Goal: Task Accomplishment & Management: Manage account settings

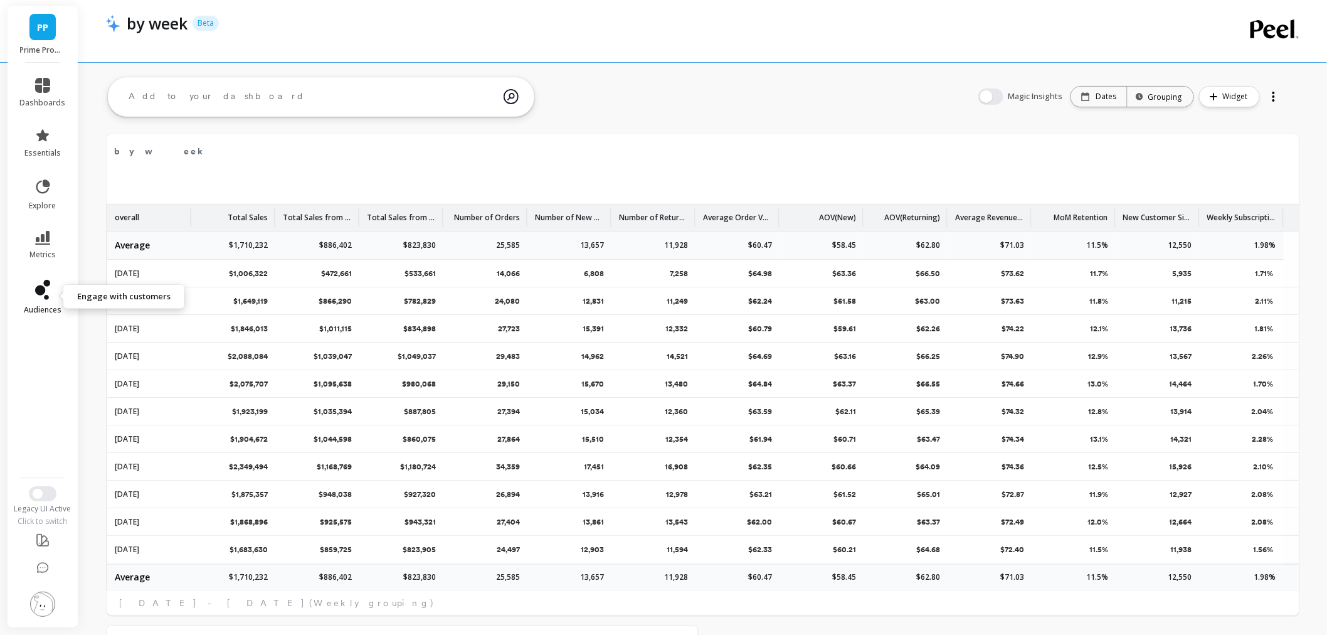
click at [39, 295] on icon at bounding box center [42, 290] width 15 height 20
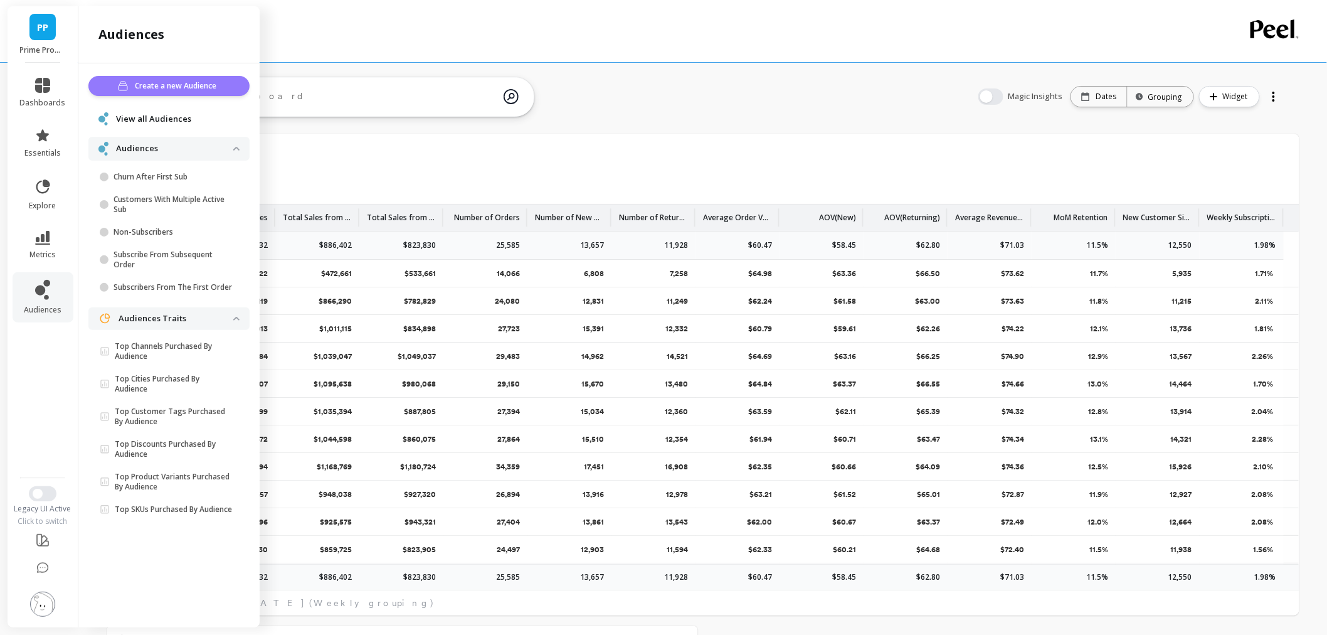
click at [165, 80] on span "Create a new Audience" at bounding box center [177, 86] width 85 height 13
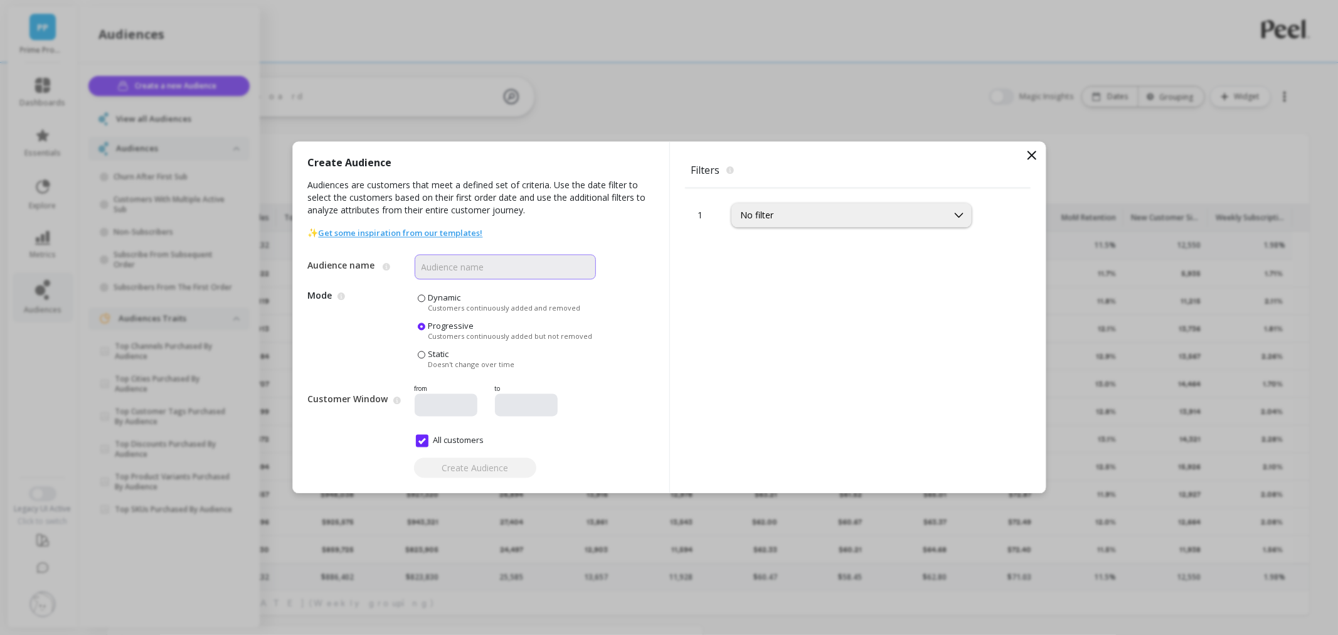
click at [464, 268] on input "Audience name" at bounding box center [504, 267] width 181 height 25
type input "PreSale"
click at [821, 221] on div "No filter" at bounding box center [839, 215] width 215 height 14
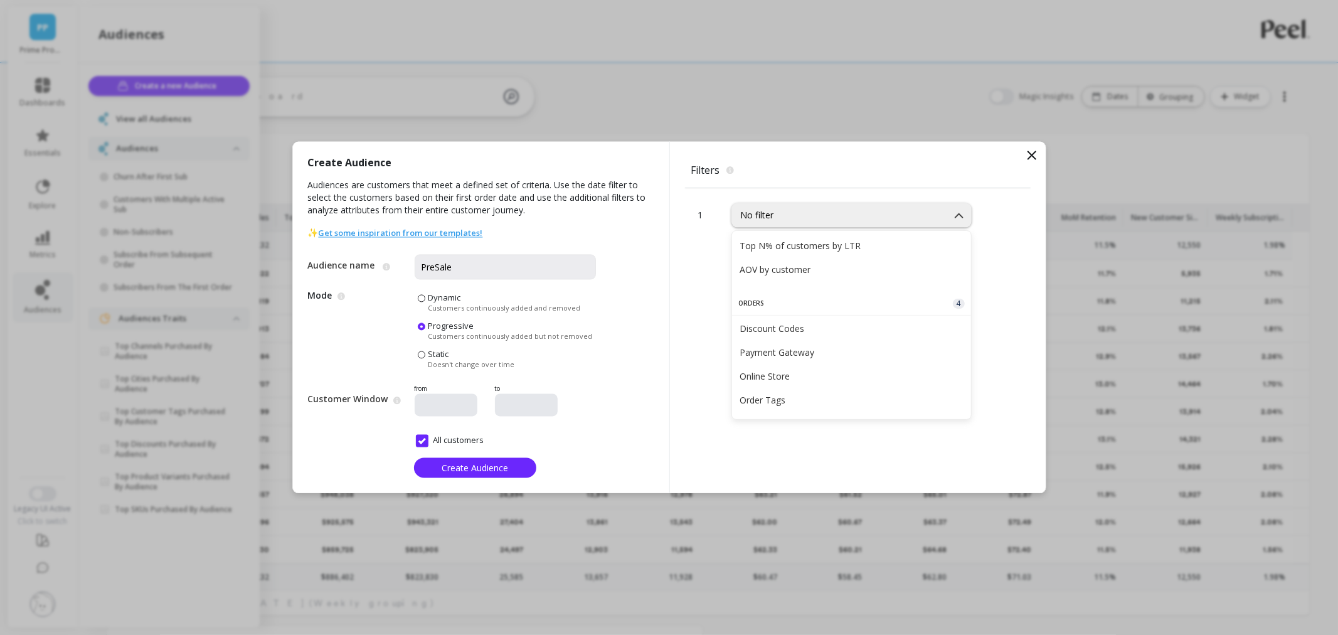
scroll to position [278, 0]
click at [852, 342] on div "Discount Codes" at bounding box center [851, 343] width 224 height 12
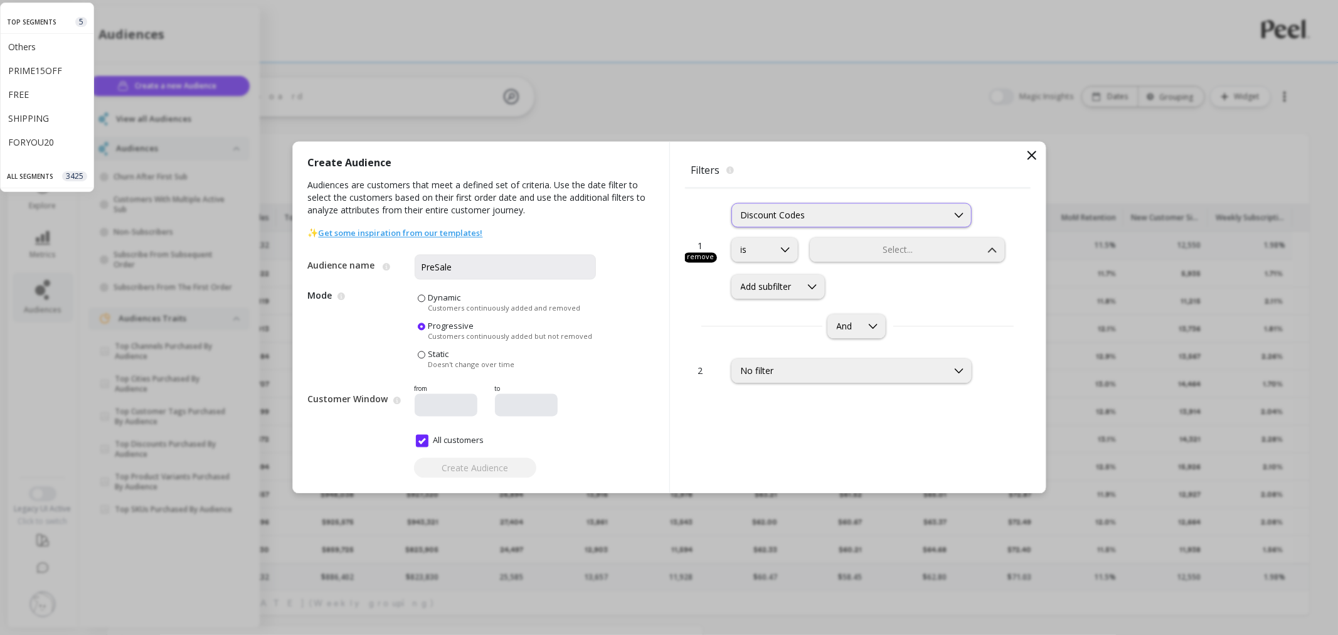
click at [778, 214] on div "Discount Codes" at bounding box center [840, 215] width 198 height 12
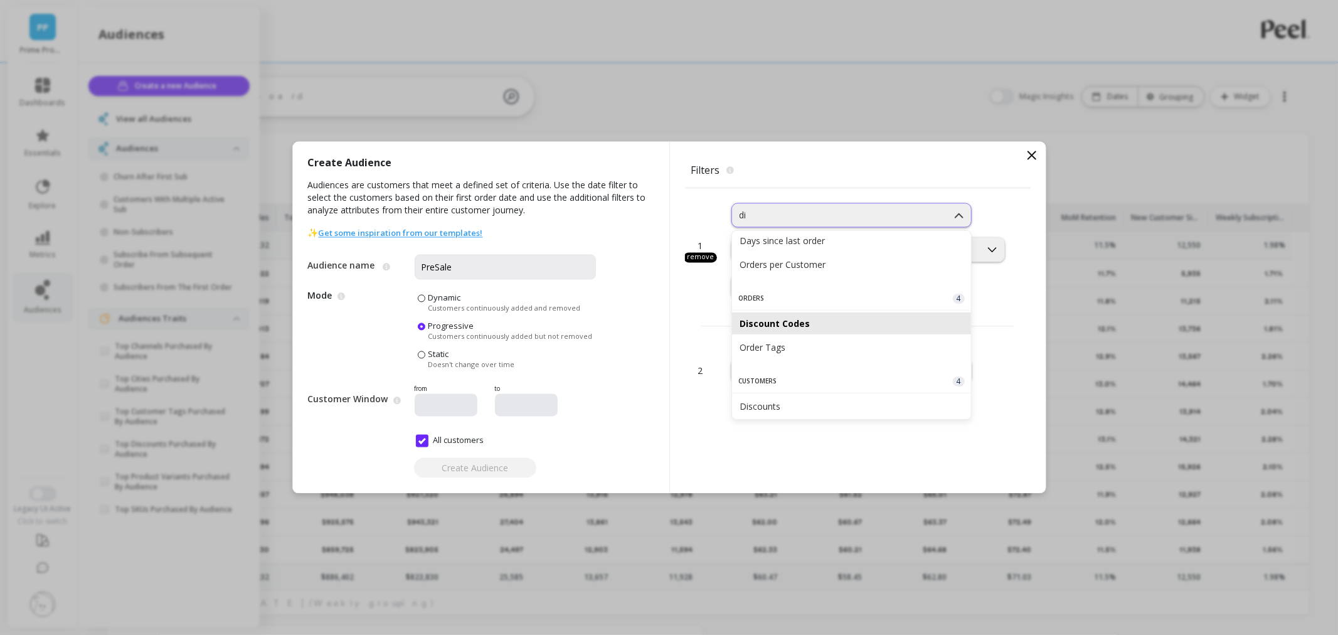
scroll to position [77, 0]
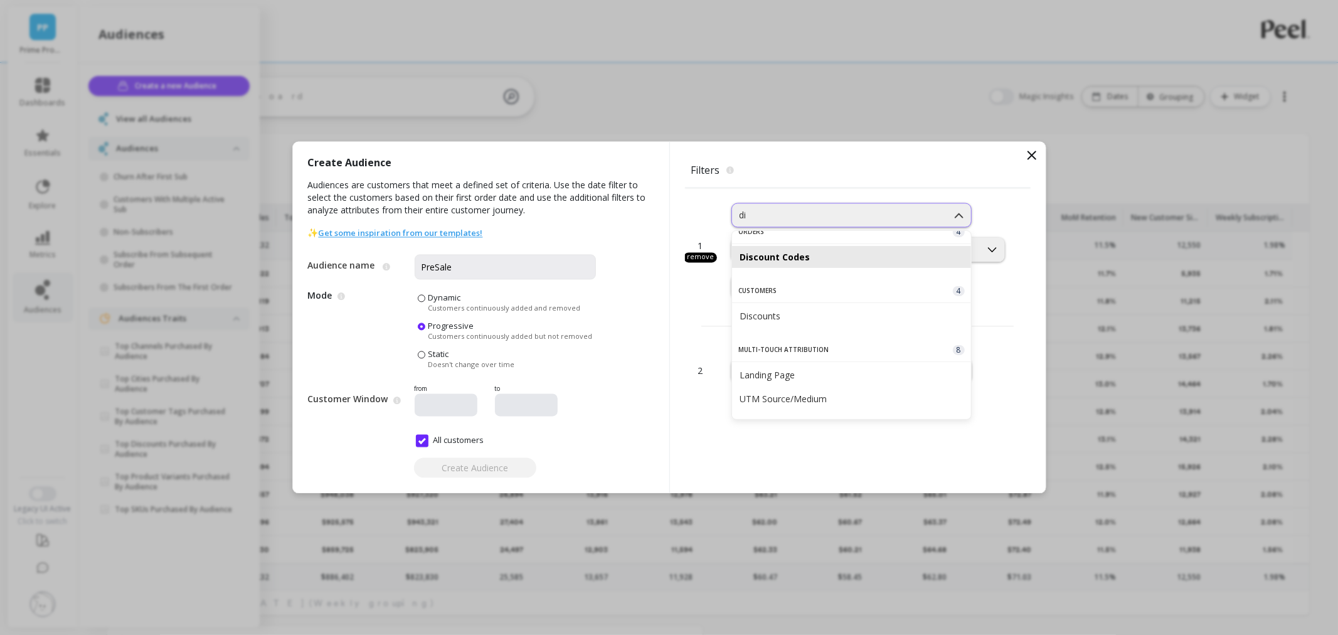
type input "dis"
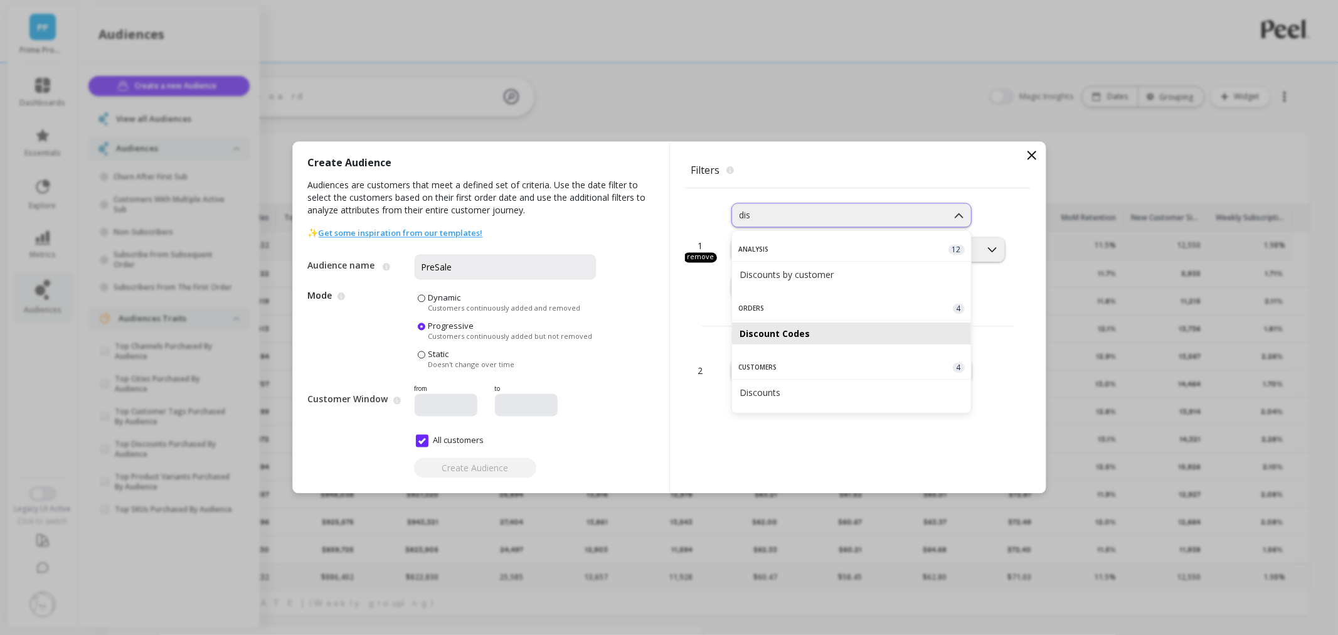
scroll to position [0, 0]
click at [798, 396] on div "Discounts" at bounding box center [851, 392] width 224 height 12
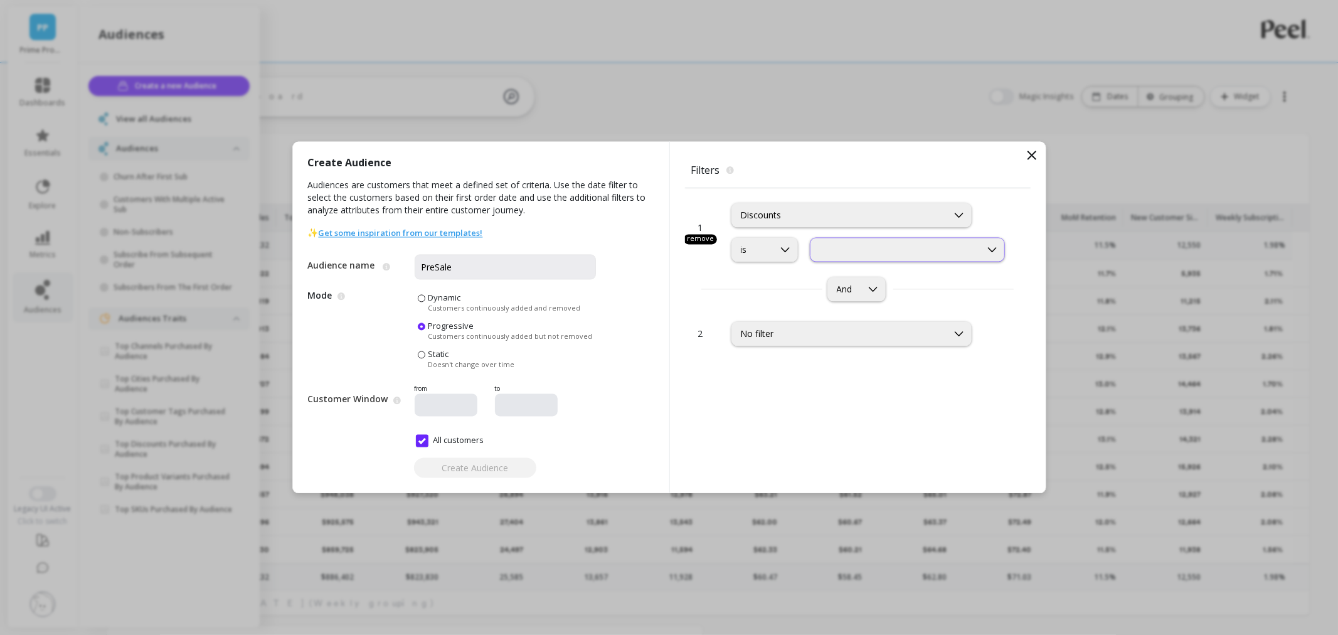
click at [857, 244] on div at bounding box center [895, 250] width 168 height 12
click at [887, 216] on div "Discounts" at bounding box center [840, 215] width 198 height 12
click at [712, 268] on div "1 remove option Discounts, selected. Discounts is And" at bounding box center [858, 247] width 346 height 119
click at [781, 219] on div "Discounts" at bounding box center [840, 215] width 198 height 12
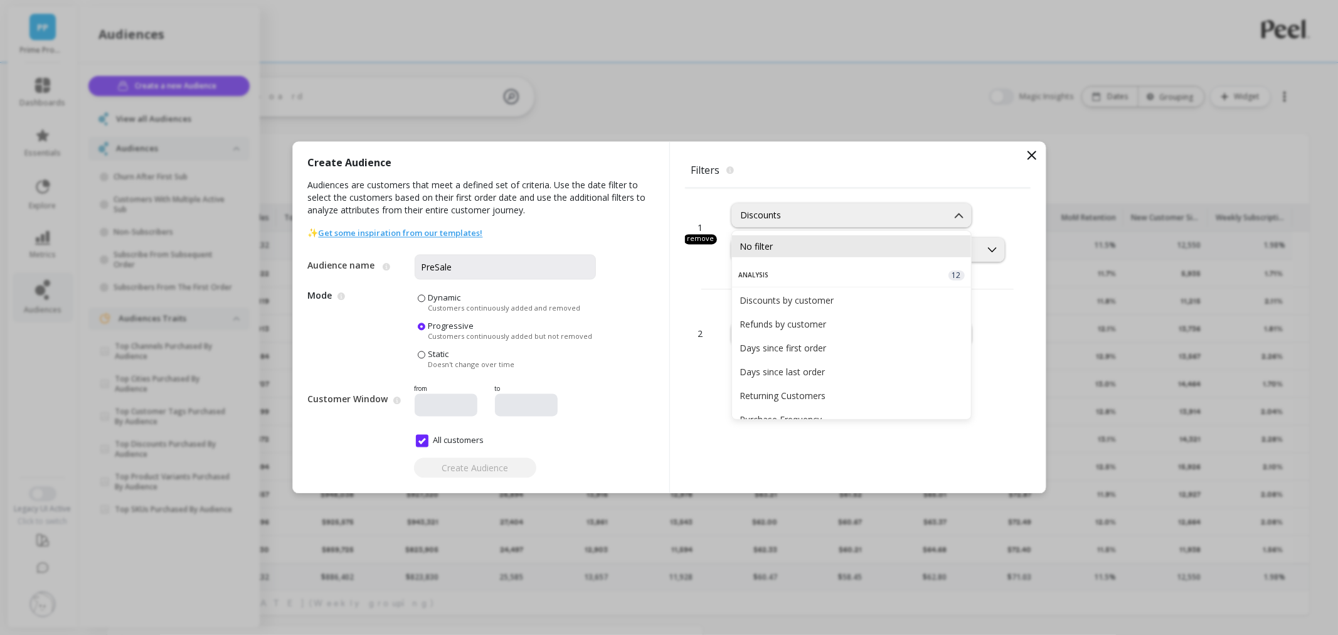
click at [791, 247] on div "No filter" at bounding box center [851, 246] width 224 height 12
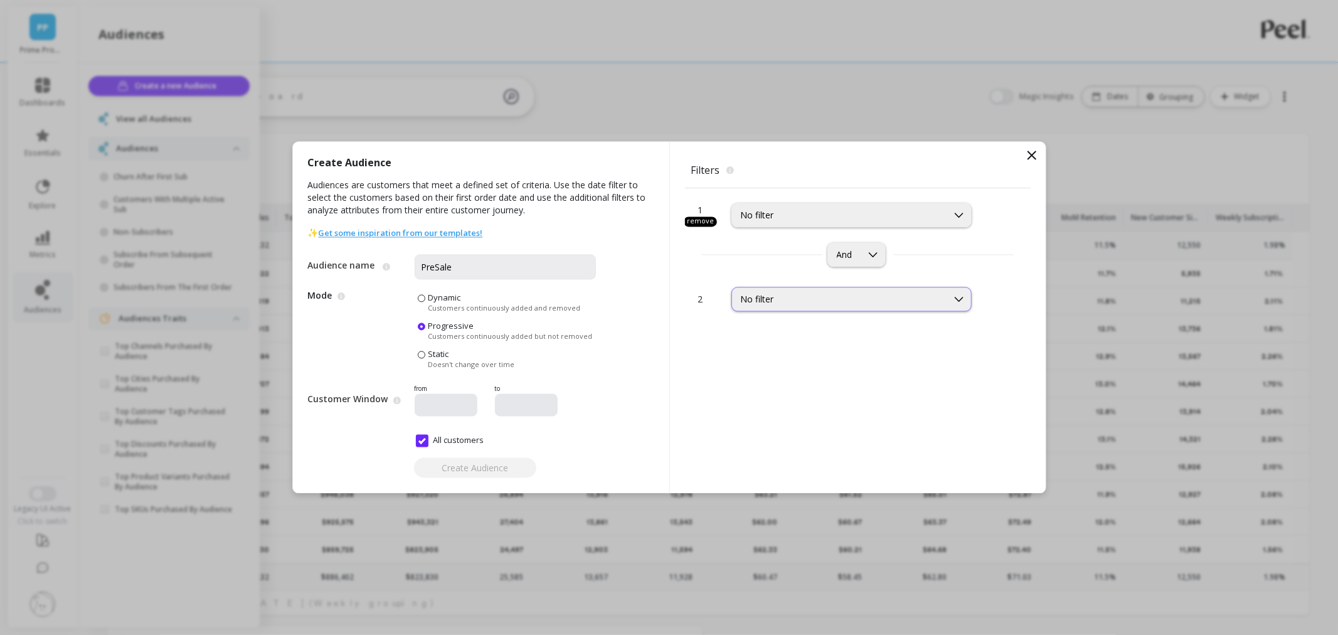
click at [845, 293] on div "No filter" at bounding box center [840, 299] width 198 height 12
click at [858, 262] on div "And" at bounding box center [856, 255] width 58 height 24
click at [785, 297] on div "No filter" at bounding box center [840, 299] width 198 height 12
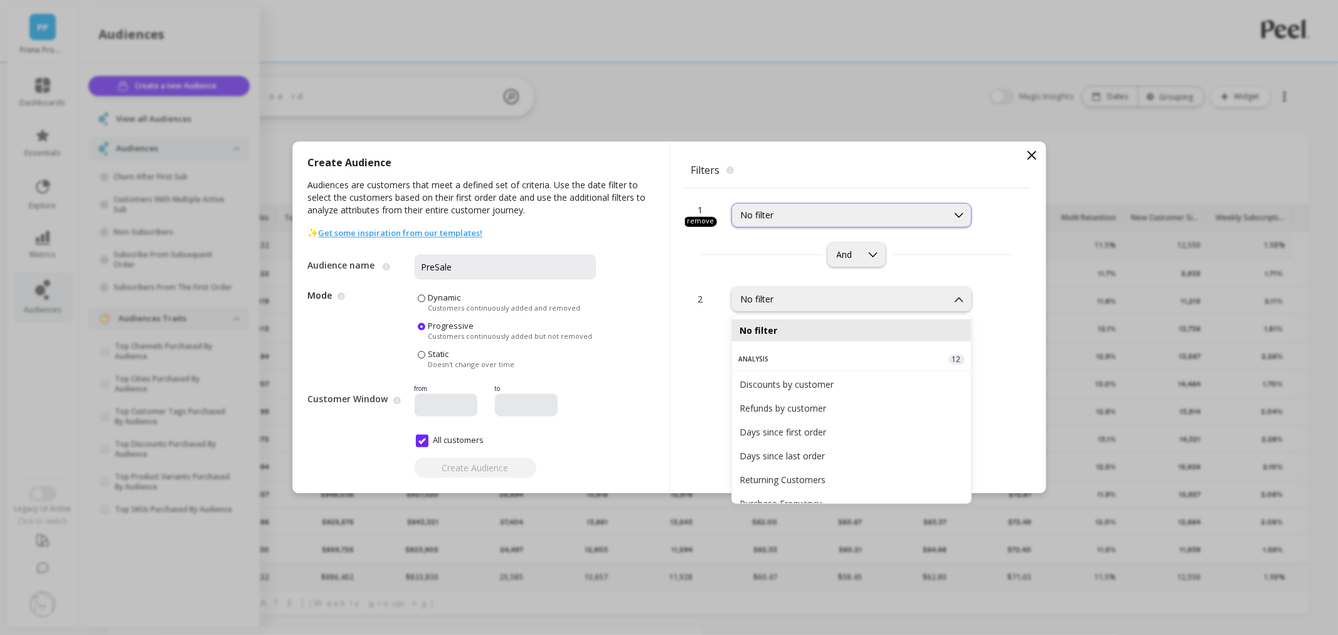
click at [782, 222] on div "No filter" at bounding box center [839, 215] width 215 height 14
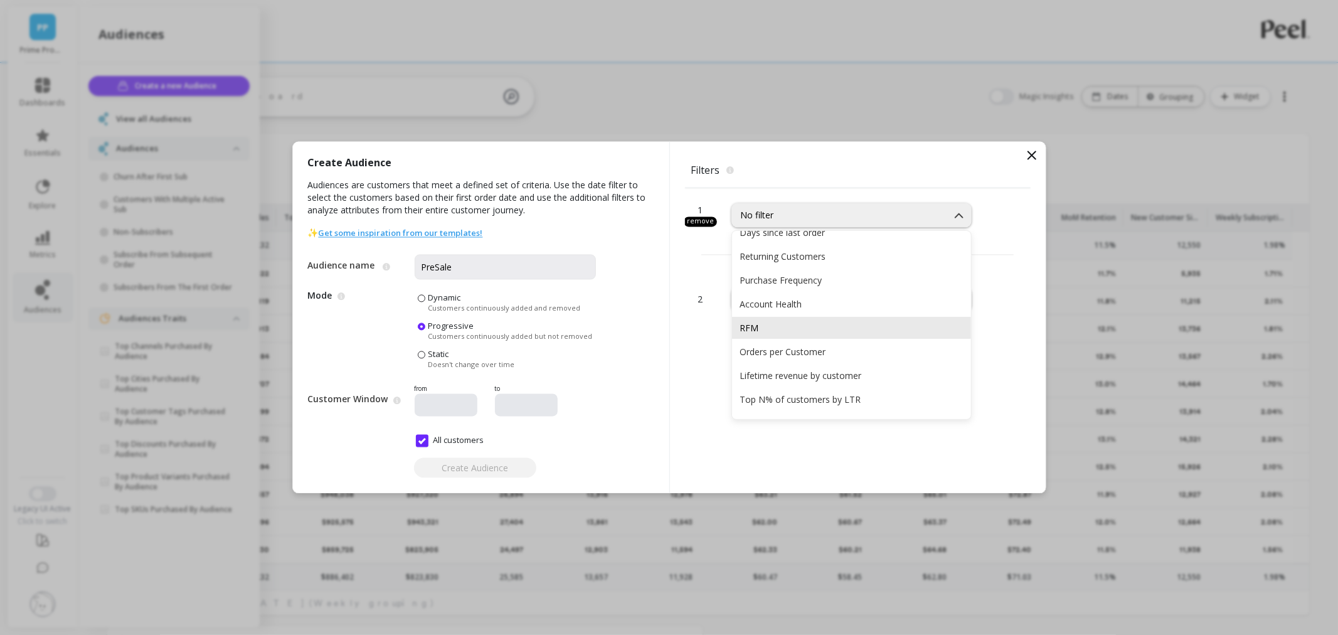
scroll to position [209, 0]
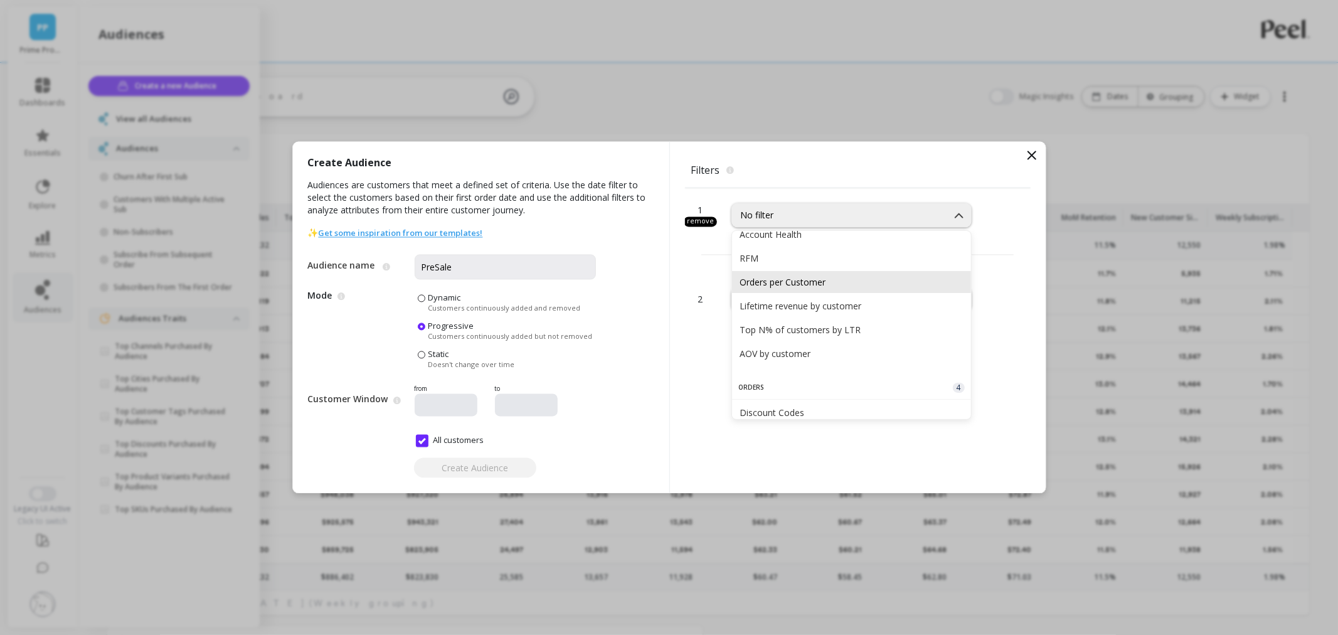
click at [815, 285] on div "Orders per Customer" at bounding box center [851, 282] width 224 height 12
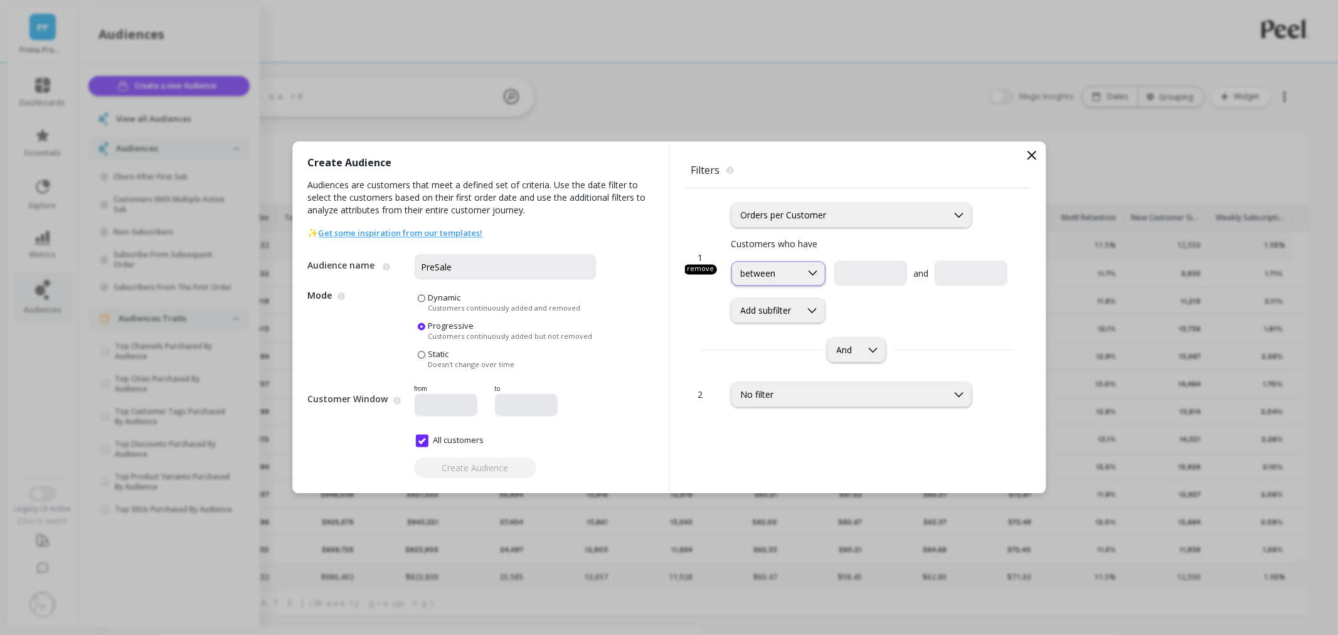
click at [795, 272] on div "between" at bounding box center [766, 273] width 69 height 12
click at [791, 335] on div "greater than or equal to" at bounding box center [778, 334] width 78 height 24
click at [899, 266] on input "text" at bounding box center [943, 273] width 125 height 25
type input "1"
click at [816, 305] on icon at bounding box center [812, 310] width 14 height 14
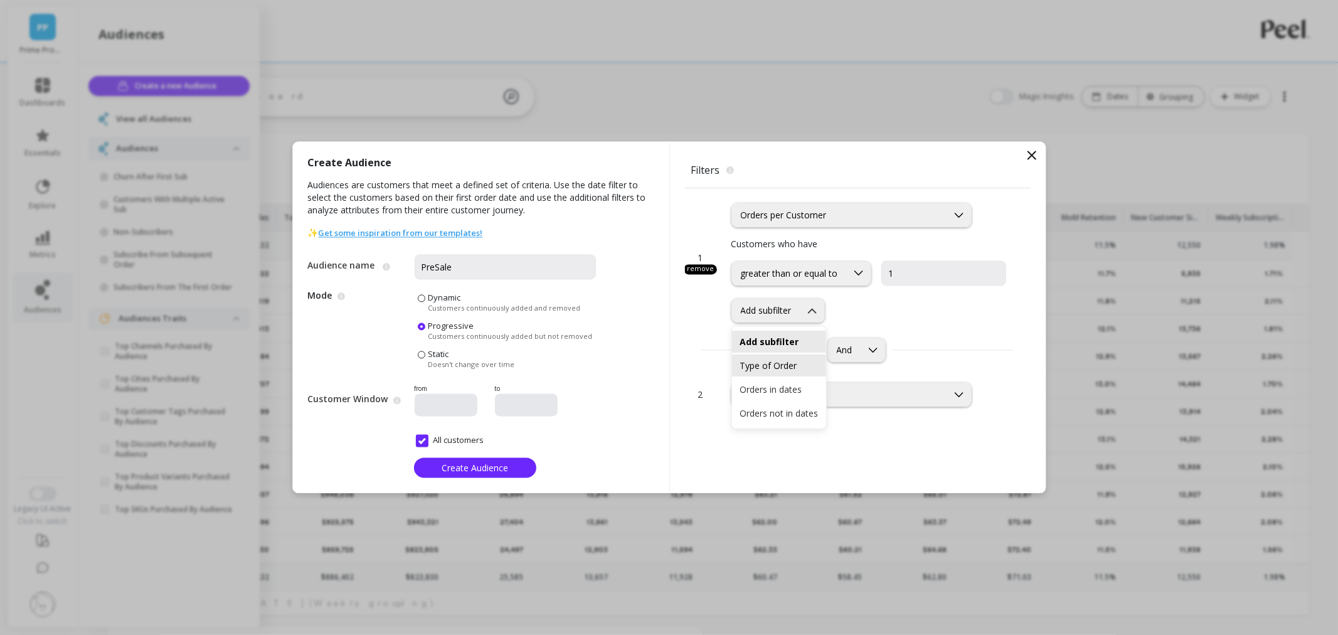
click at [780, 367] on div "Type of Order" at bounding box center [778, 365] width 79 height 12
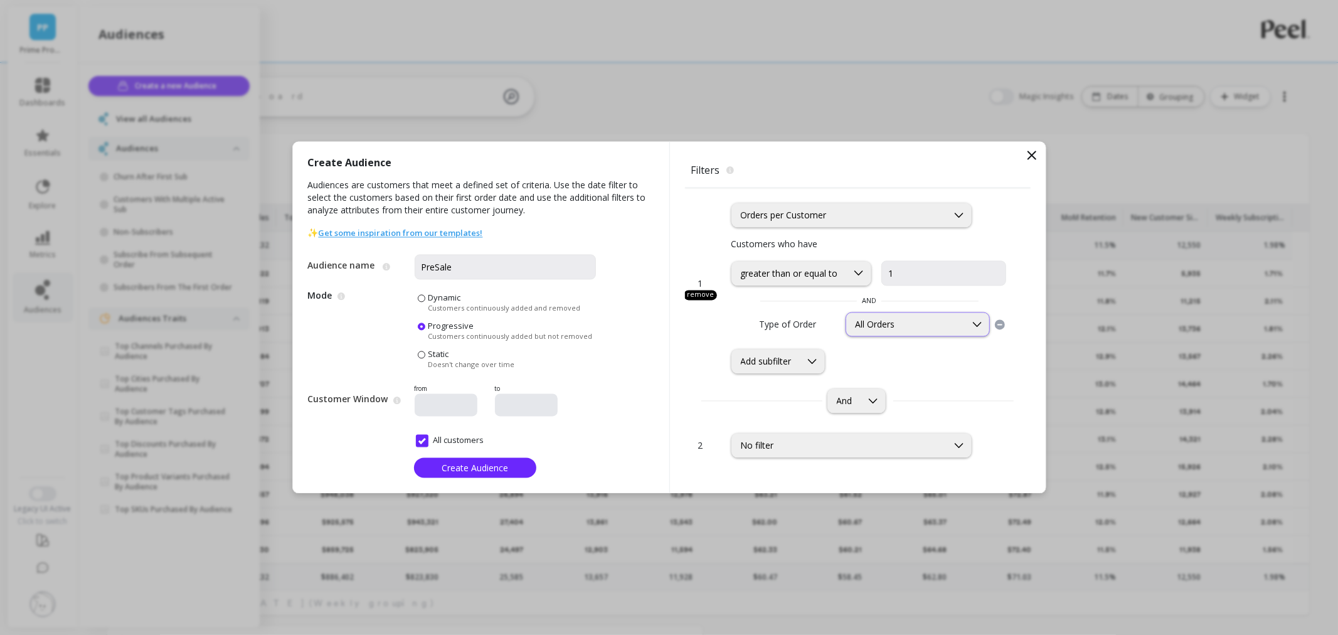
click at [931, 322] on div "All Orders" at bounding box center [906, 325] width 102 height 12
click at [782, 361] on div "Add subfilter" at bounding box center [766, 362] width 51 height 12
click at [757, 445] on div "Orders in dates" at bounding box center [778, 440] width 79 height 12
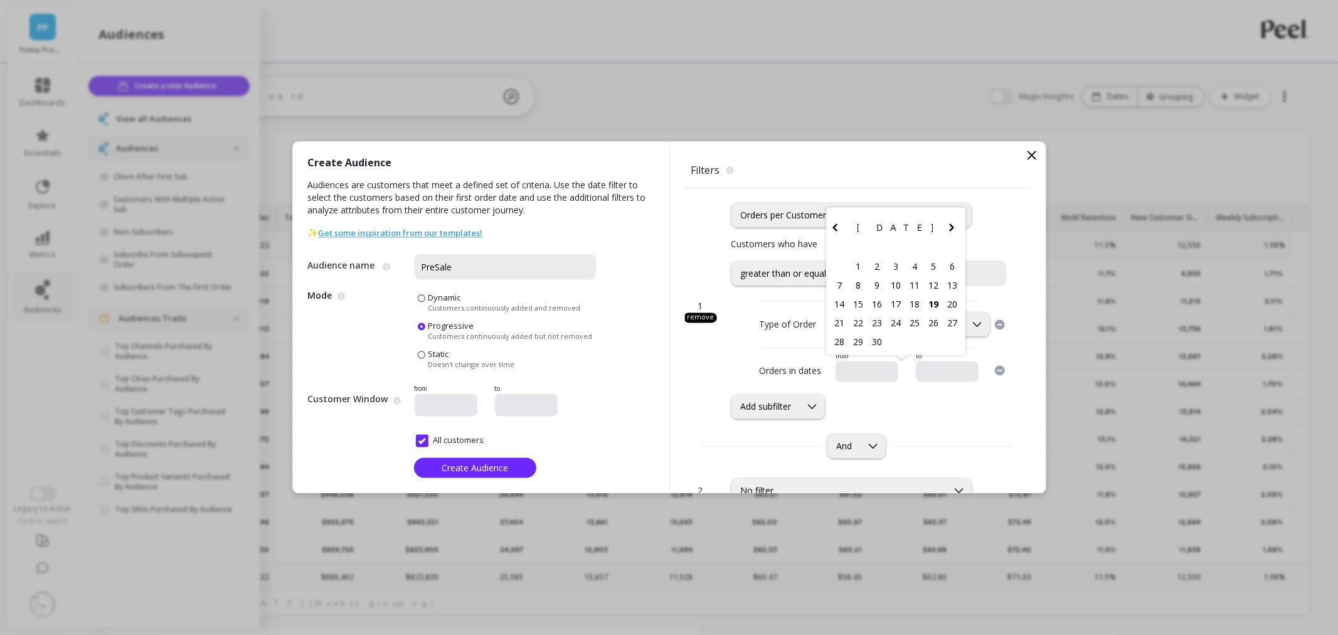
click at [842, 370] on input "text" at bounding box center [904, 372] width 128 height 13
click at [827, 230] on icon "Previous Month" at bounding box center [834, 227] width 15 height 15
click at [826, 230] on div "August 2025 Su Mo Tu We Th Fr Sa" at bounding box center [896, 211] width 140 height 45
click at [827, 213] on icon "Previous Month" at bounding box center [834, 208] width 15 height 15
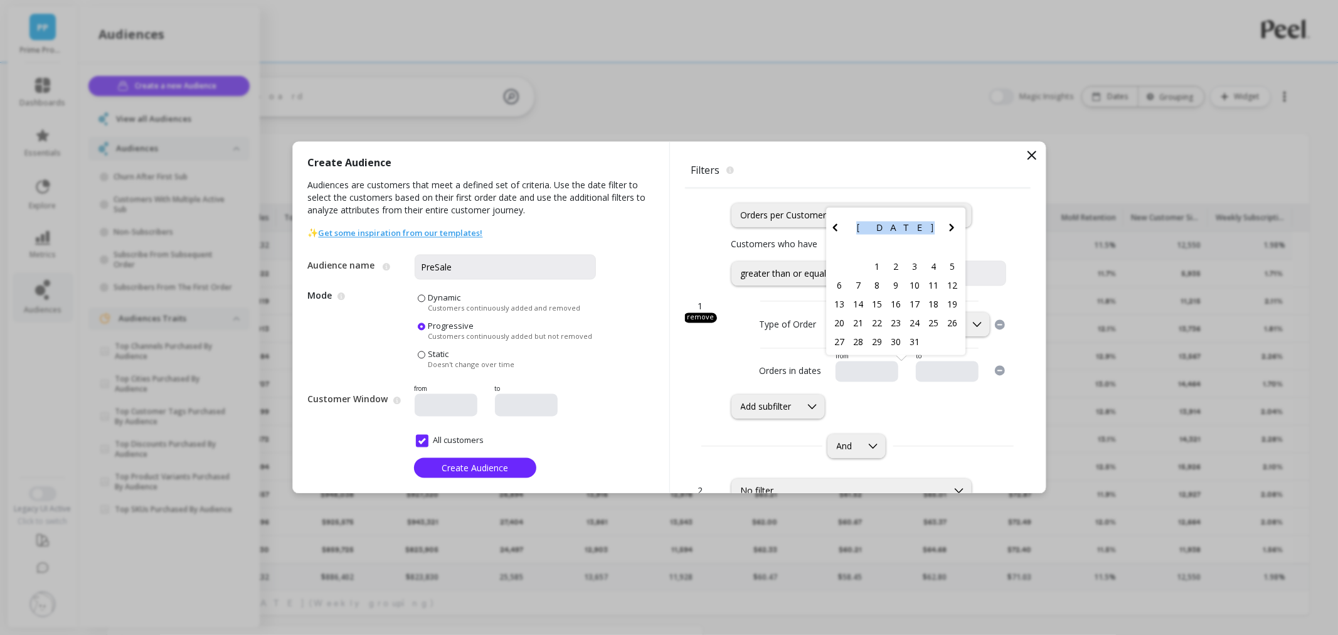
click at [826, 213] on div "July 2025 Su Mo Tu We Th Fr Sa" at bounding box center [896, 230] width 140 height 45
click at [828, 226] on icon "Previous Month" at bounding box center [834, 227] width 15 height 15
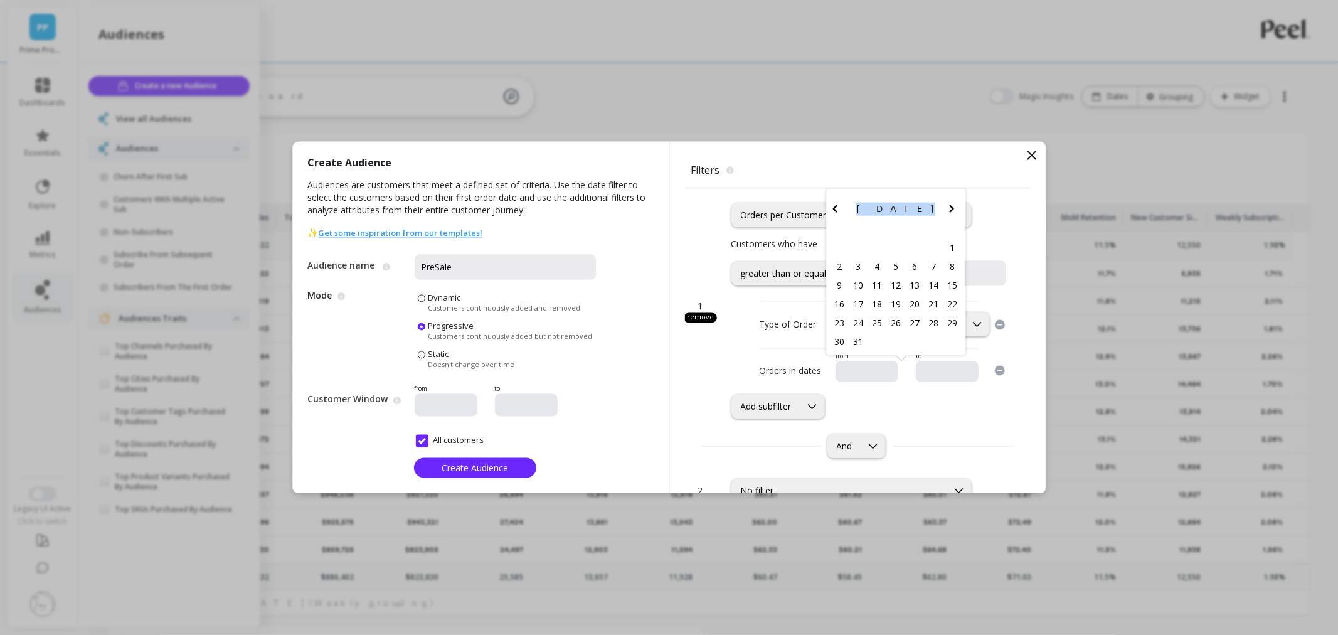
click at [827, 214] on icon "Previous Month" at bounding box center [834, 208] width 15 height 15
click at [827, 223] on icon "Previous Month" at bounding box center [834, 227] width 15 height 15
click at [924, 281] on div "8" at bounding box center [933, 284] width 19 height 19
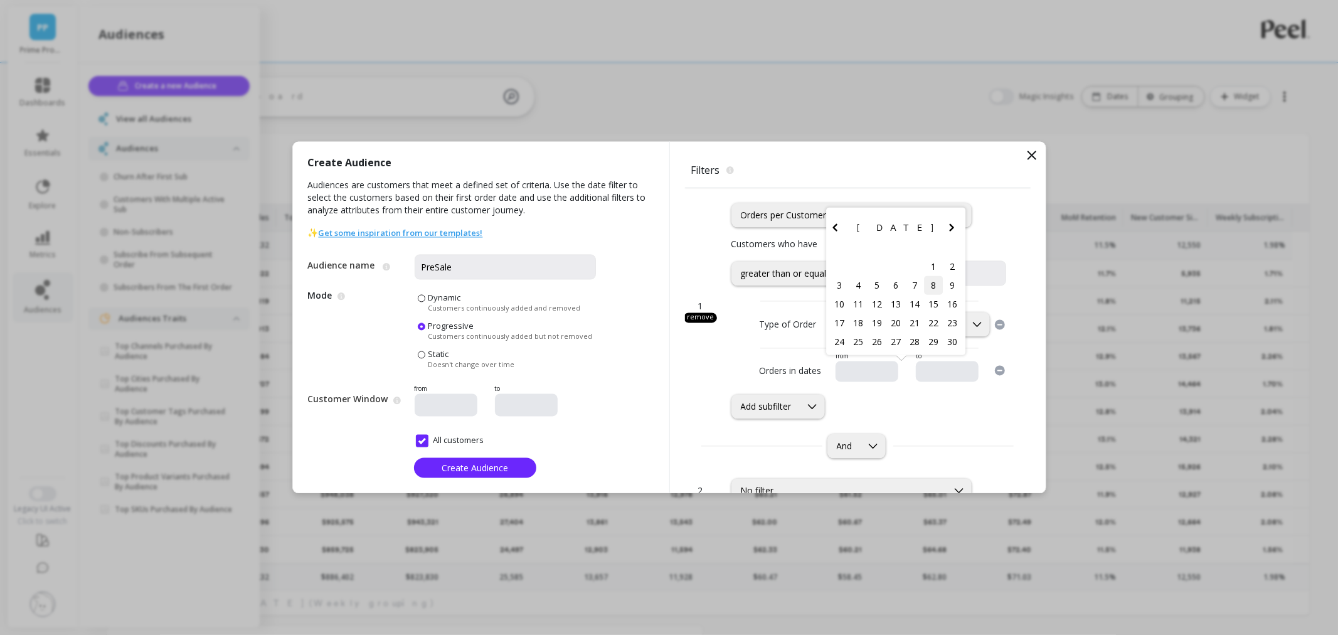
type input "11/08/2024"
click at [921, 374] on input "text" at bounding box center [985, 372] width 128 height 13
click at [891, 232] on icon "Previous Month" at bounding box center [897, 227] width 15 height 15
click at [890, 209] on icon "Previous Month" at bounding box center [897, 208] width 15 height 15
click at [890, 230] on icon "Previous Month" at bounding box center [897, 227] width 15 height 15
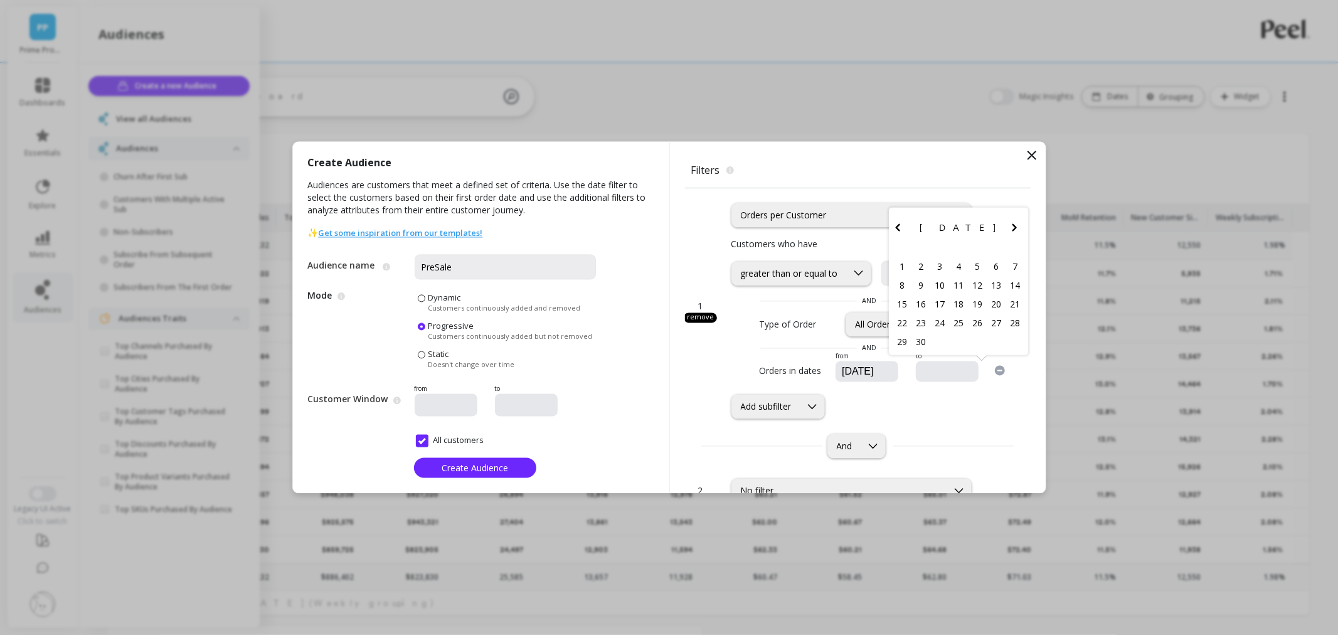
click at [890, 230] on icon "Previous Month" at bounding box center [897, 227] width 15 height 15
click at [892, 210] on icon "Previous Month" at bounding box center [897, 208] width 15 height 15
click at [890, 230] on icon "Previous Month" at bounding box center [897, 227] width 15 height 15
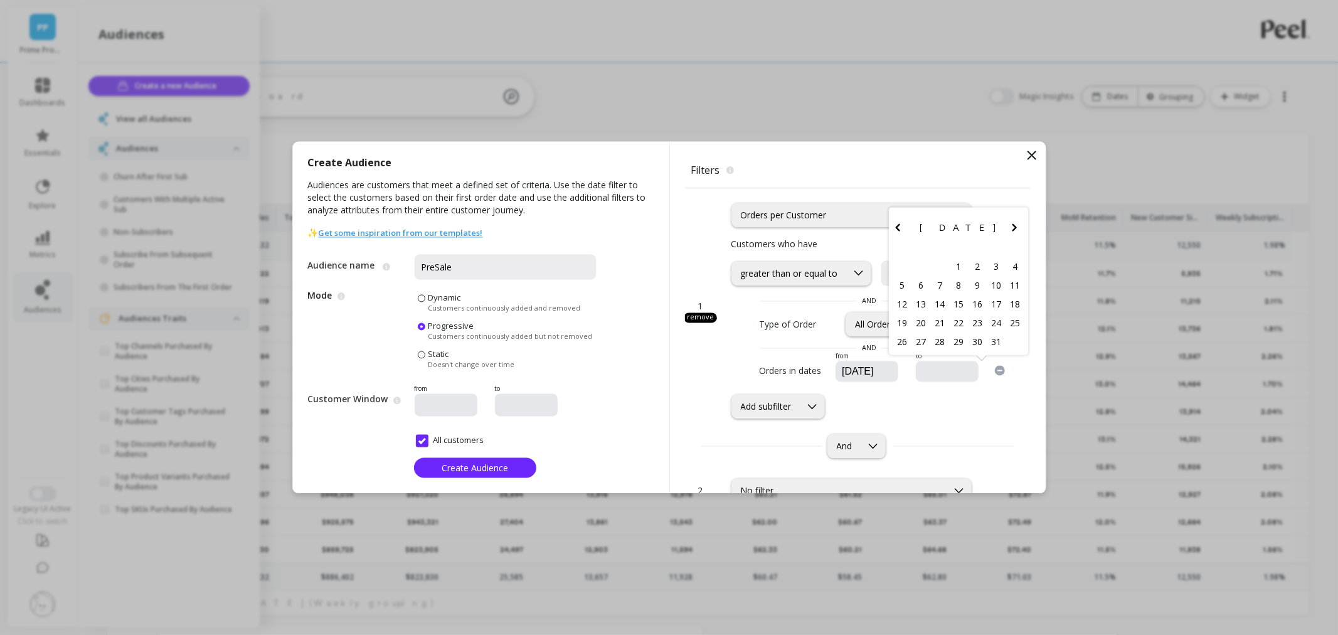
click at [890, 230] on icon "Previous Month" at bounding box center [897, 227] width 15 height 15
click at [899, 323] on div "17" at bounding box center [901, 322] width 19 height 19
type input "11/17/2024"
click at [460, 262] on input "PreSale" at bounding box center [504, 267] width 181 height 25
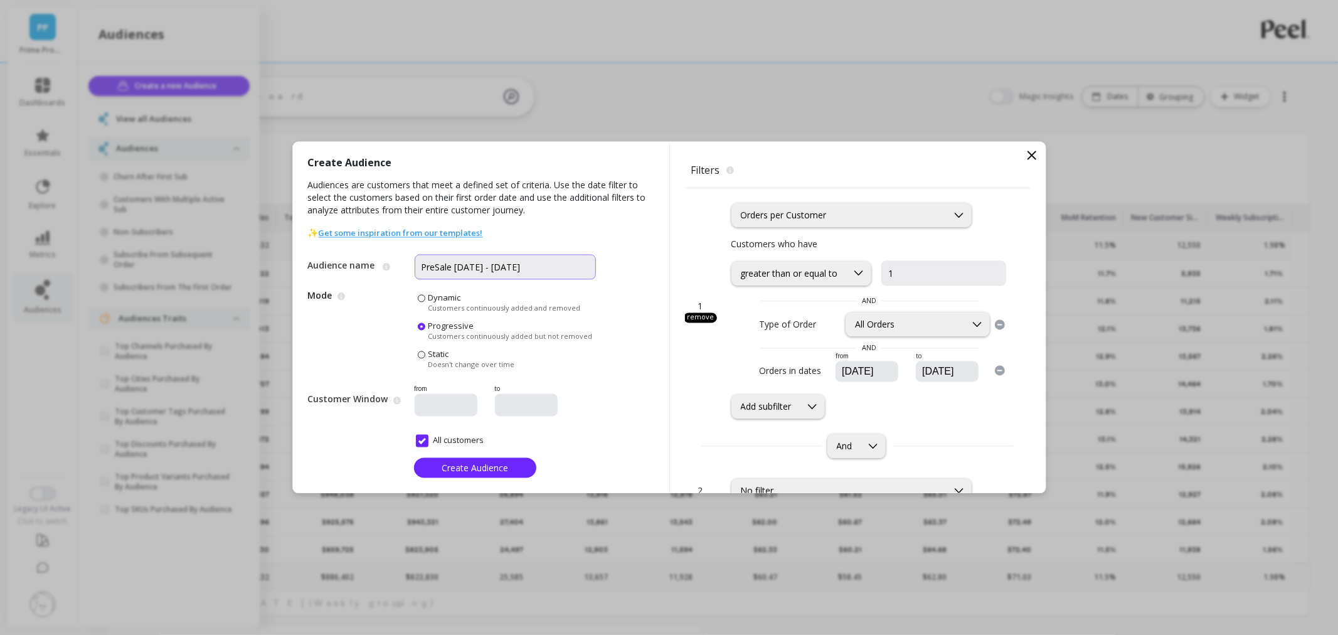
click at [478, 266] on input "PreSale 8Nov 2024 - 17Nov2024" at bounding box center [504, 267] width 181 height 25
type input "PreSale 8Nov2024 - 17Nov2024"
click at [522, 473] on button "Create Audience" at bounding box center [475, 468] width 122 height 20
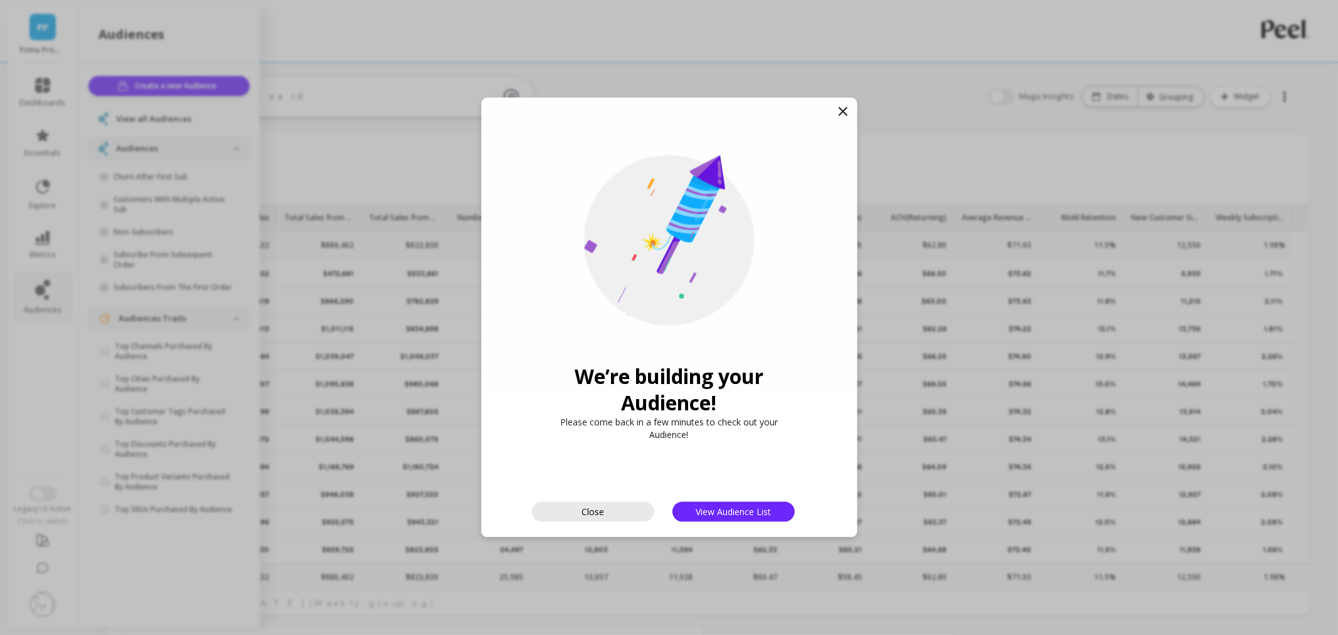
click at [611, 514] on button "Close" at bounding box center [593, 512] width 122 height 20
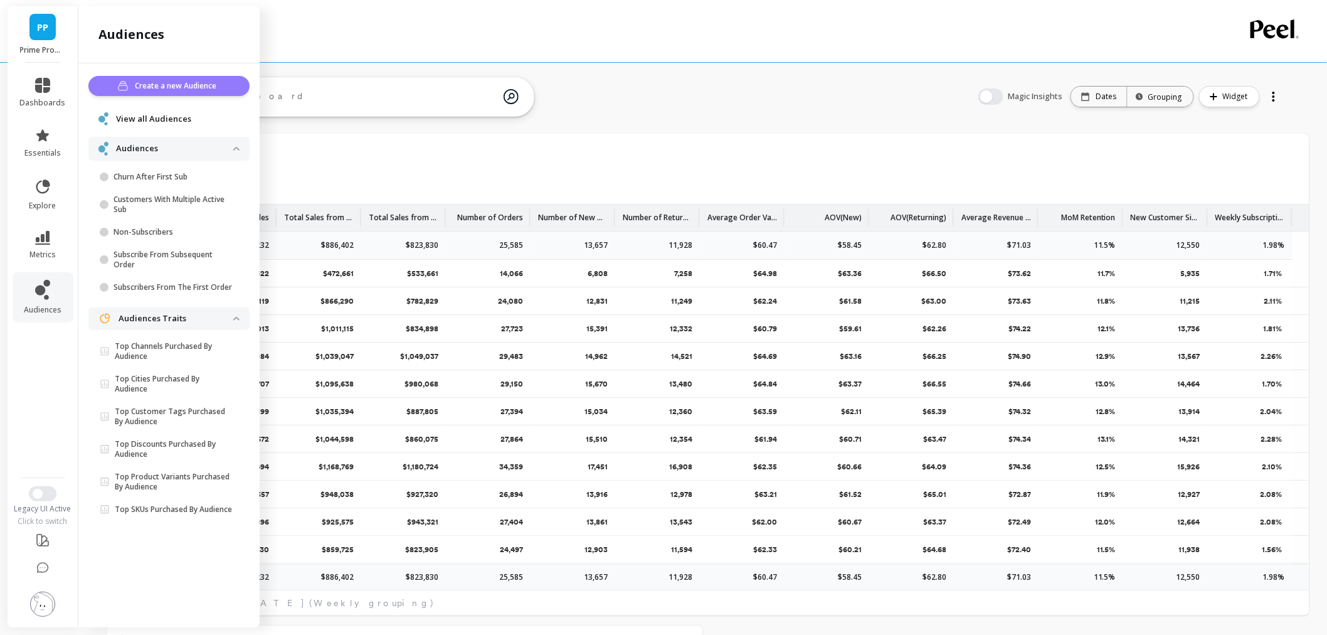
click at [159, 82] on span "Create a new Audience" at bounding box center [177, 86] width 85 height 13
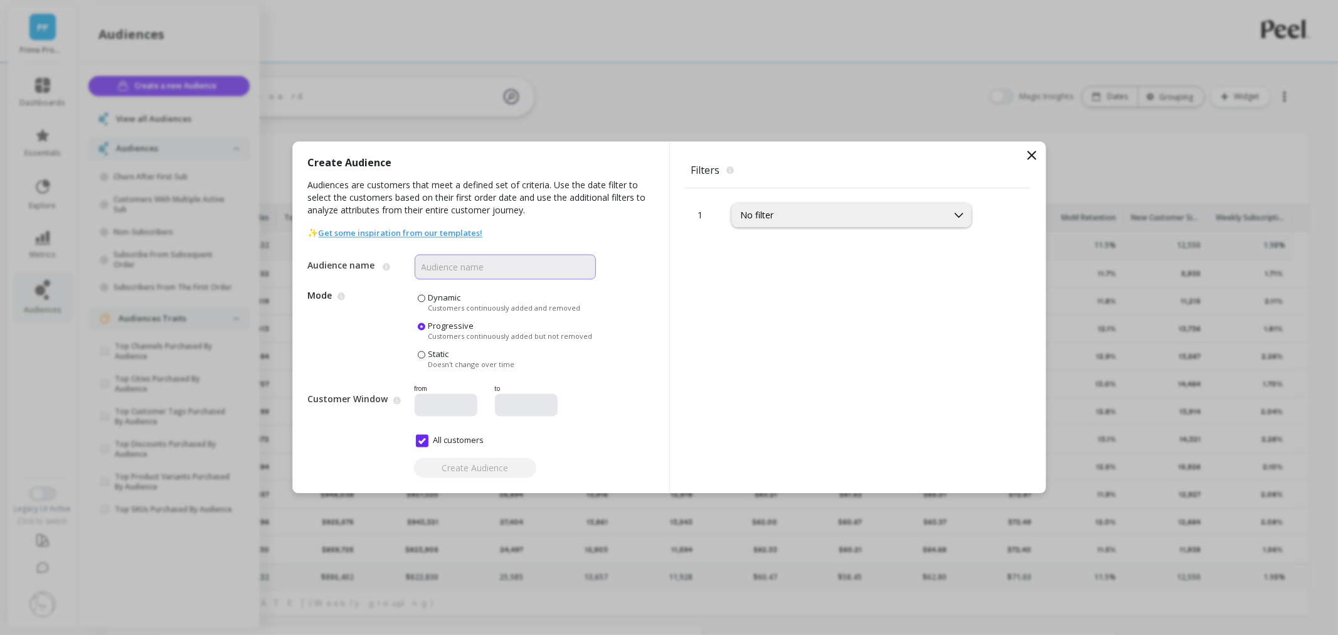
click at [425, 259] on input "Audience name" at bounding box center [504, 267] width 181 height 25
type input "PreSale 27Nov2024 - 4Dec2024"
click at [861, 220] on div "No filter" at bounding box center [840, 215] width 198 height 12
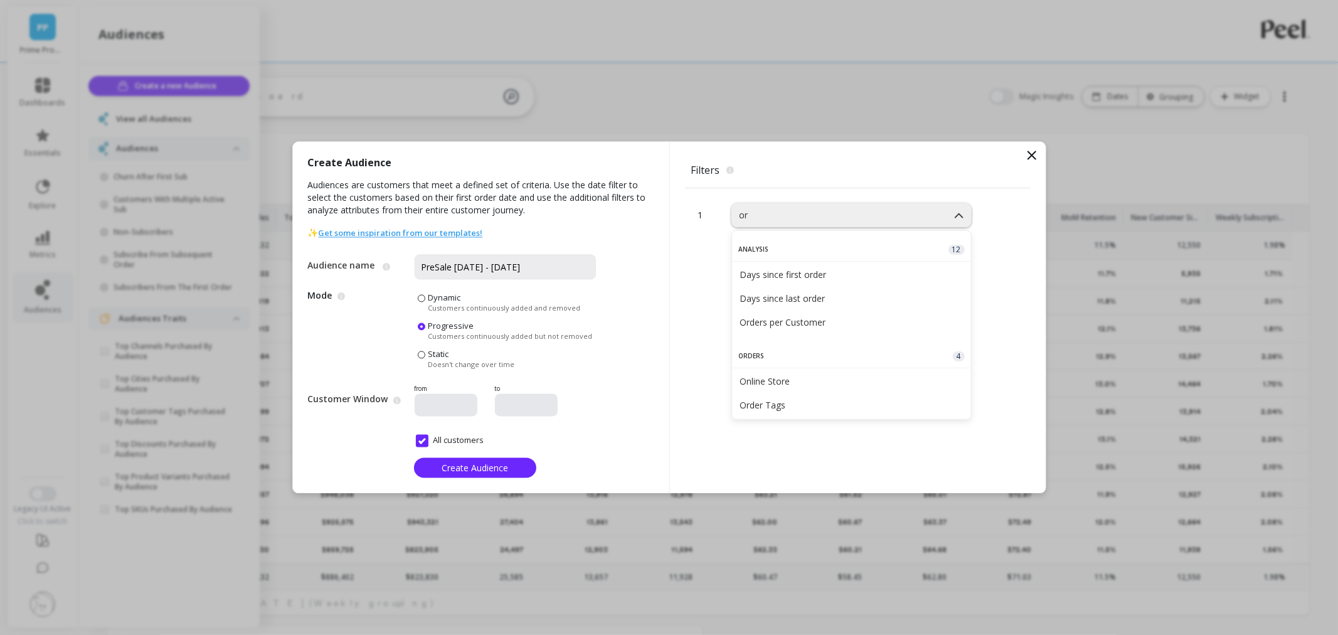
type input "ord"
click at [869, 324] on div "Orders per Customer" at bounding box center [851, 322] width 224 height 12
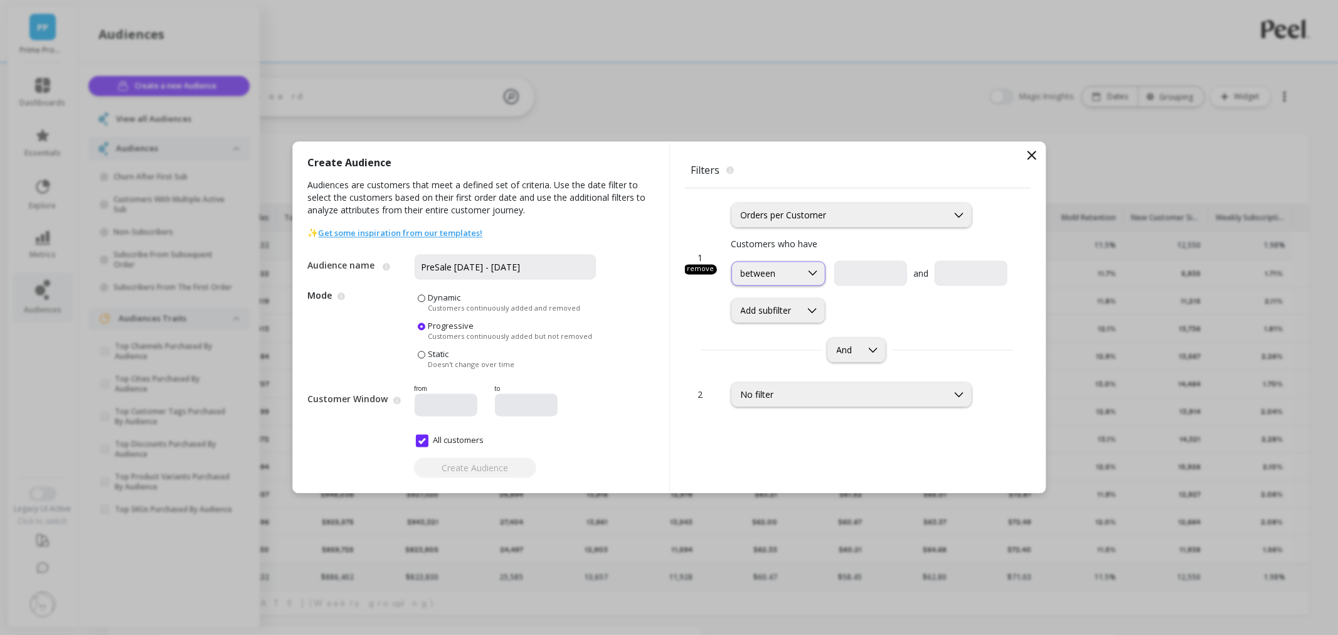
click at [771, 270] on div "between" at bounding box center [766, 273] width 51 height 12
click at [785, 340] on div "greater than or equal to" at bounding box center [778, 334] width 78 height 24
click at [895, 277] on input "text" at bounding box center [943, 273] width 125 height 25
type input "1"
click at [812, 311] on icon at bounding box center [811, 310] width 9 height 5
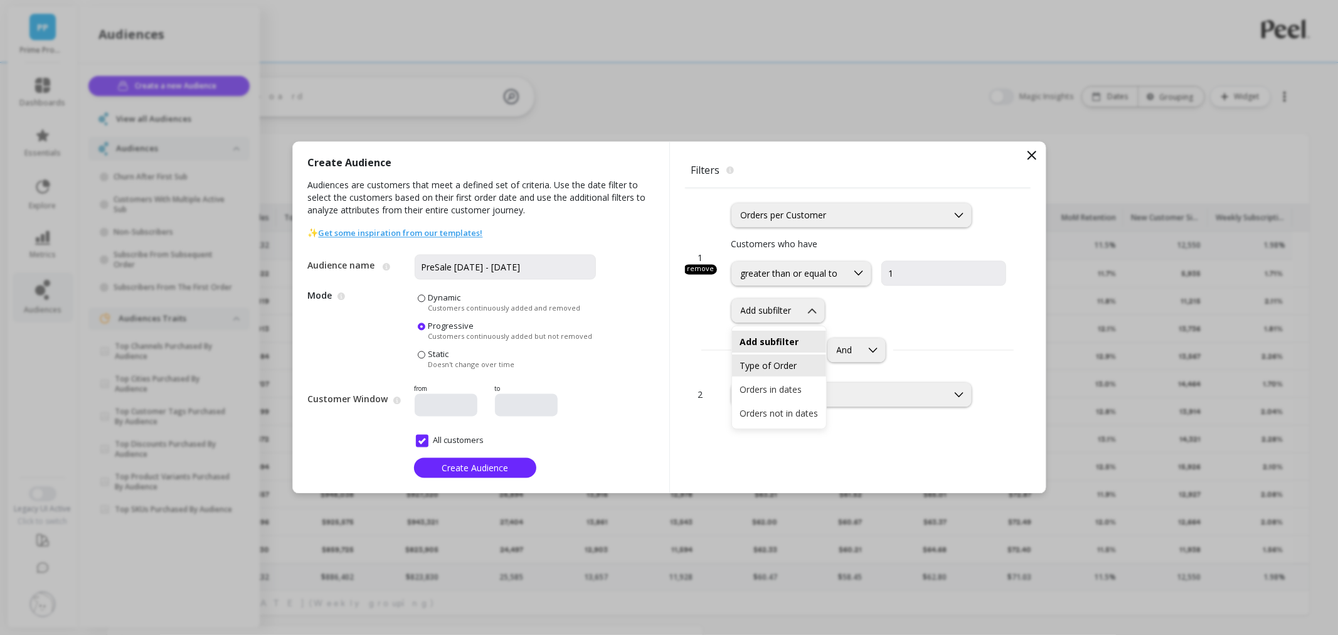
click at [799, 357] on div "Type of Order" at bounding box center [779, 365] width 94 height 22
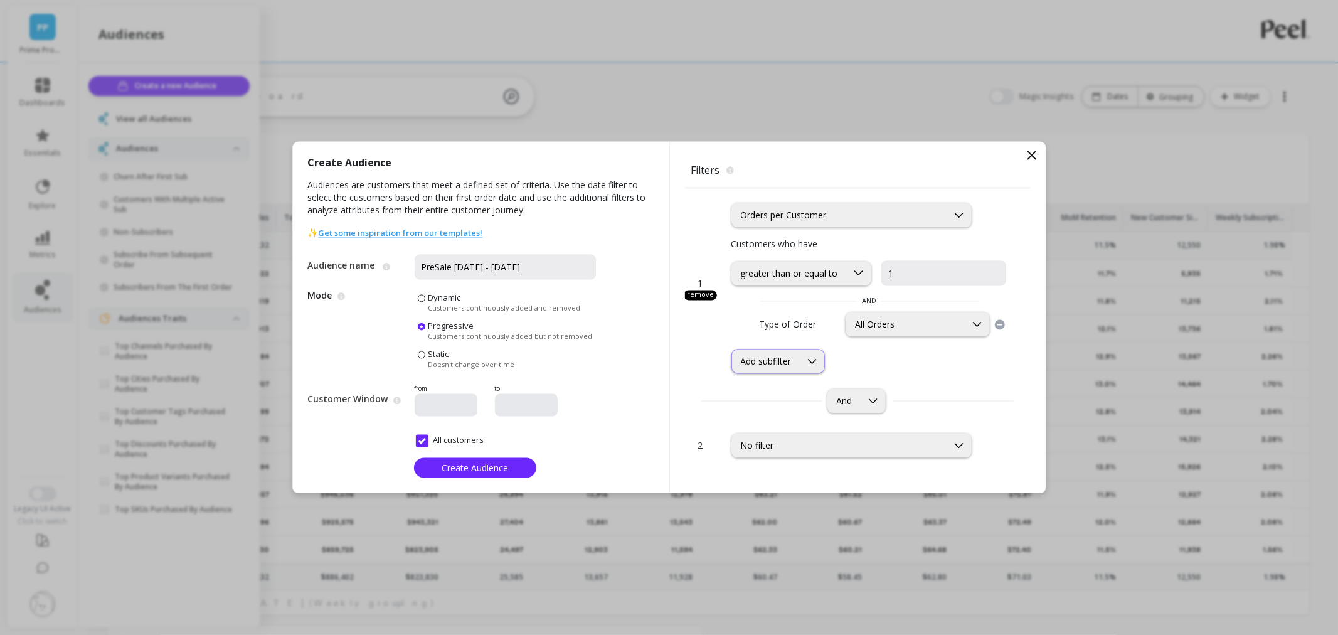
click at [794, 364] on div "Add subfilter" at bounding box center [766, 362] width 68 height 12
click at [793, 439] on div "Orders in dates" at bounding box center [778, 440] width 79 height 12
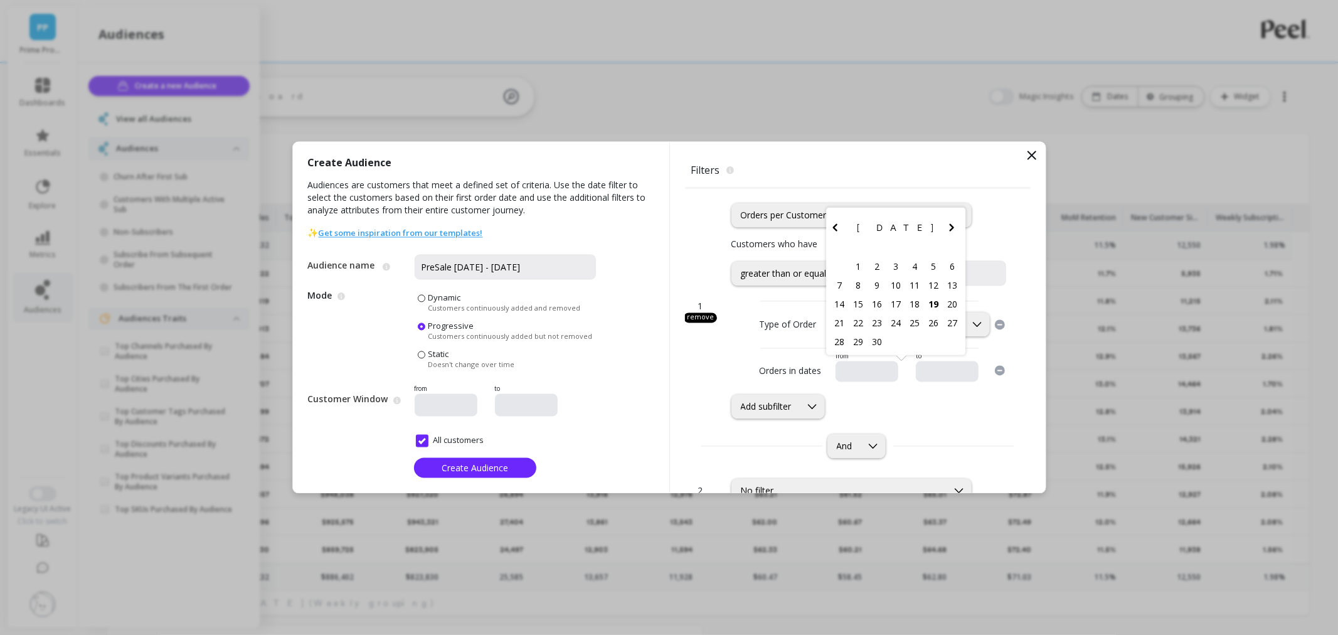
click at [854, 374] on input "text" at bounding box center [904, 372] width 128 height 13
click at [829, 230] on icon "Previous Month" at bounding box center [834, 227] width 15 height 15
click at [830, 216] on icon "Previous Month" at bounding box center [834, 208] width 15 height 15
click at [827, 238] on button "Previous Month" at bounding box center [837, 230] width 20 height 20
click at [827, 233] on icon "Previous Month" at bounding box center [834, 227] width 15 height 15
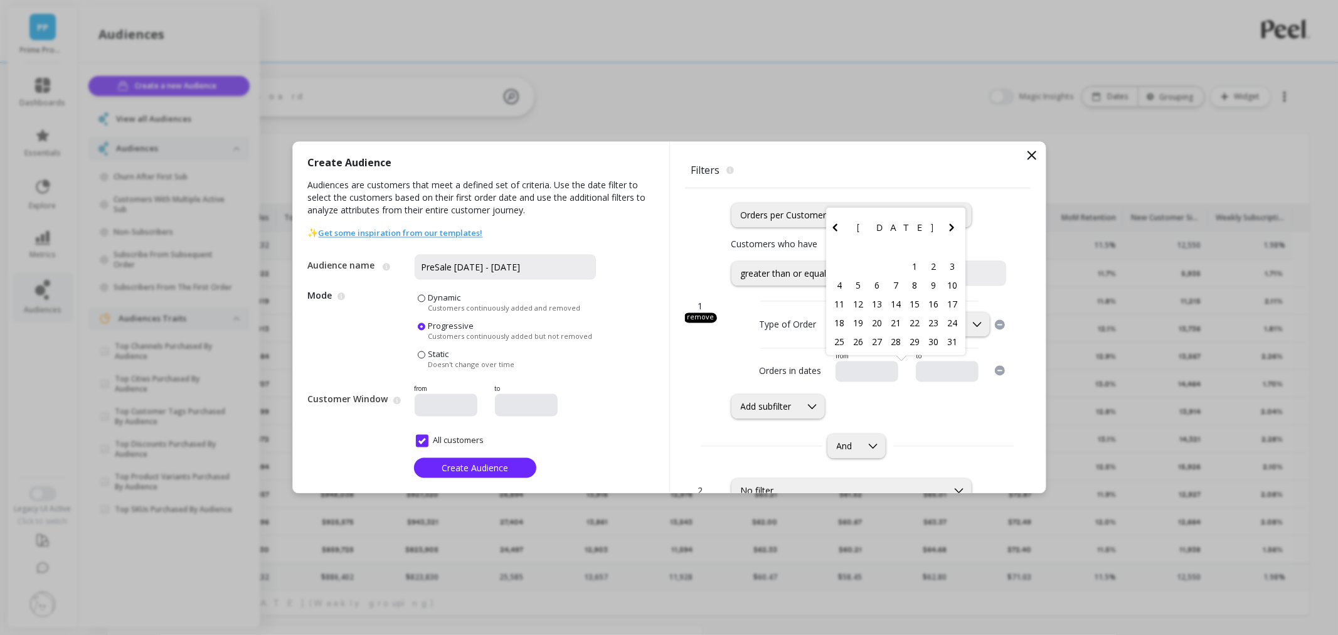
click at [827, 233] on icon "Previous Month" at bounding box center [834, 227] width 15 height 15
click at [828, 213] on icon "Previous Month" at bounding box center [834, 208] width 15 height 15
click at [827, 226] on icon "Previous Month" at bounding box center [834, 227] width 15 height 15
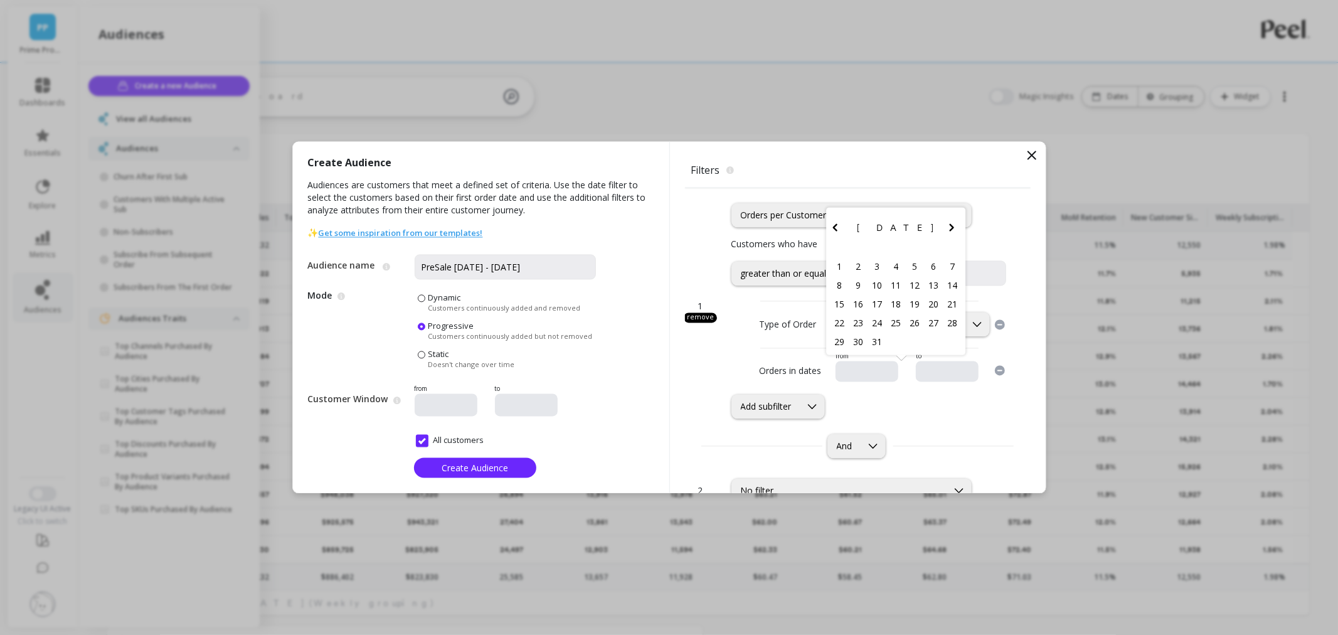
click at [827, 226] on icon "Previous Month" at bounding box center [834, 227] width 15 height 15
click at [889, 342] on div "27" at bounding box center [895, 341] width 19 height 19
type input "11/27/2024"
click at [947, 377] on input "text" at bounding box center [985, 372] width 128 height 13
click at [890, 230] on icon "Previous Month" at bounding box center [897, 227] width 15 height 15
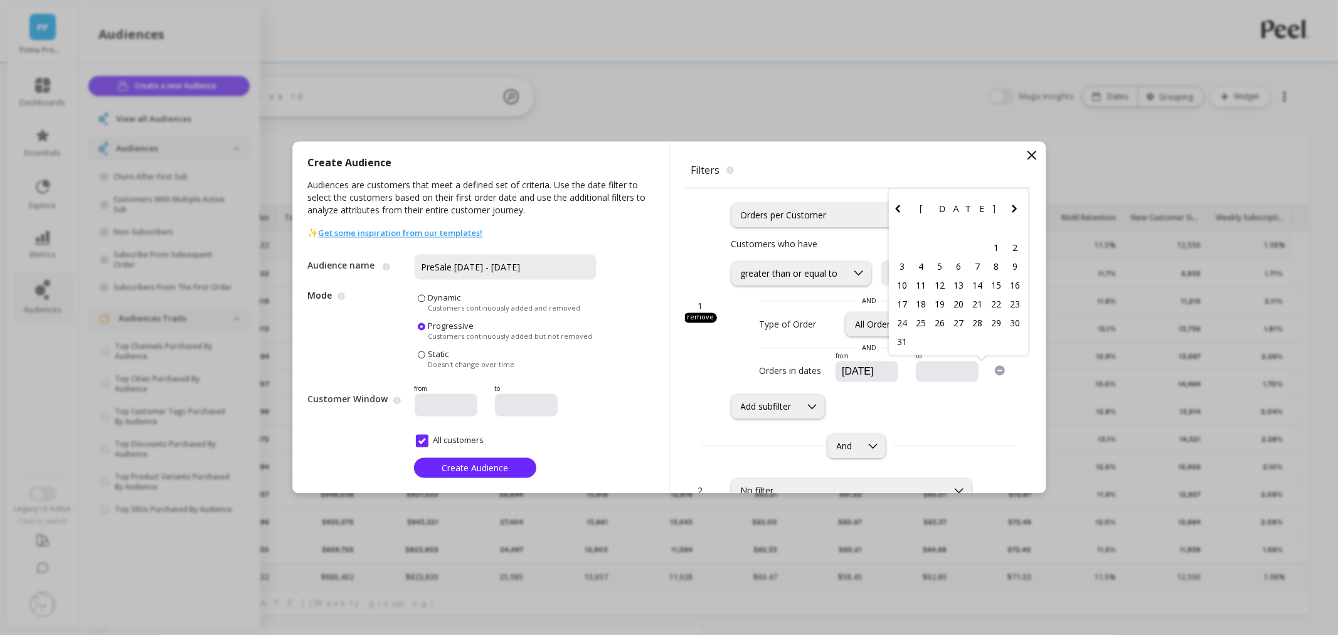
click at [890, 211] on icon "Previous Month" at bounding box center [897, 208] width 15 height 15
click at [890, 235] on button "Previous Month" at bounding box center [900, 230] width 20 height 20
click at [890, 233] on icon "Previous Month" at bounding box center [897, 227] width 15 height 15
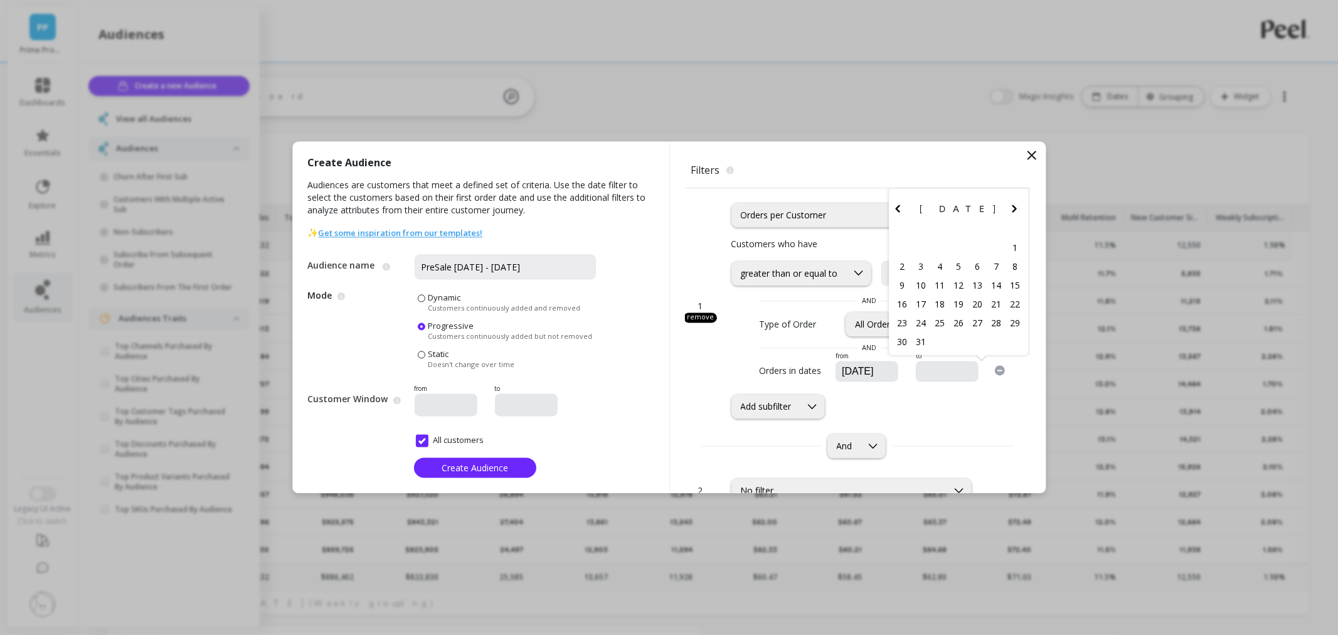
click at [895, 209] on icon "Previous Month" at bounding box center [897, 209] width 4 height 8
click at [891, 229] on icon "Previous Month" at bounding box center [897, 227] width 15 height 15
click at [951, 265] on div "4" at bounding box center [958, 265] width 19 height 19
type input "12/04/2024"
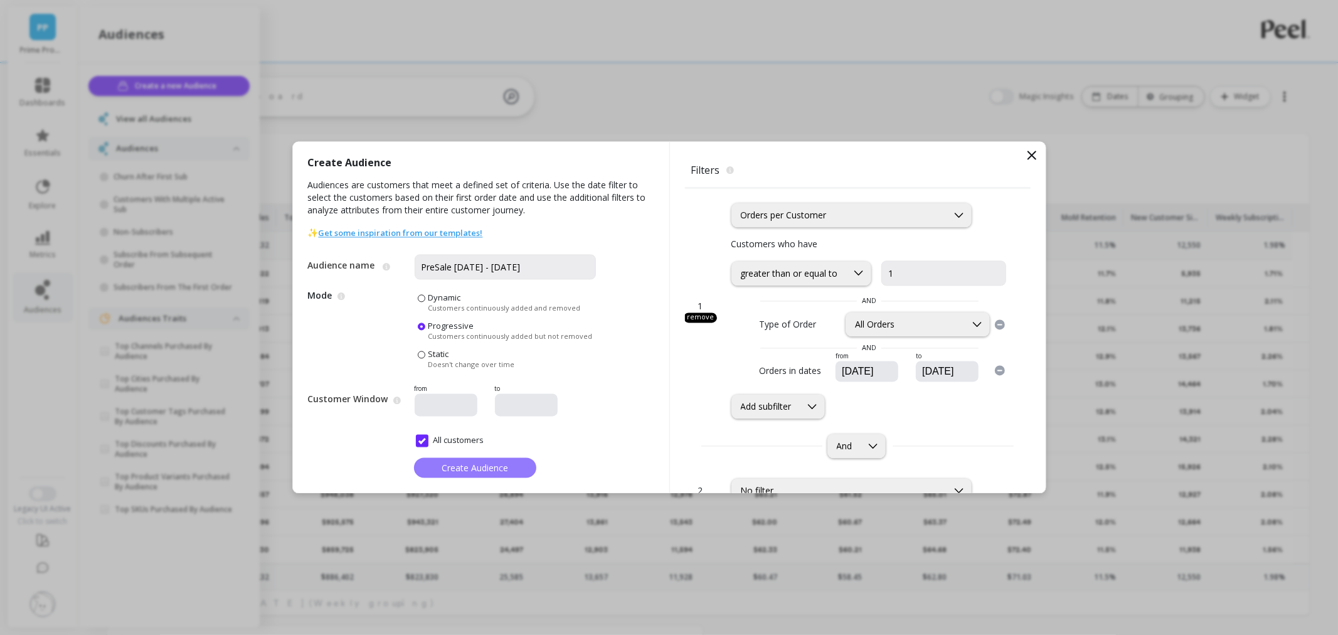
click at [485, 472] on span "Create Audience" at bounding box center [474, 468] width 66 height 12
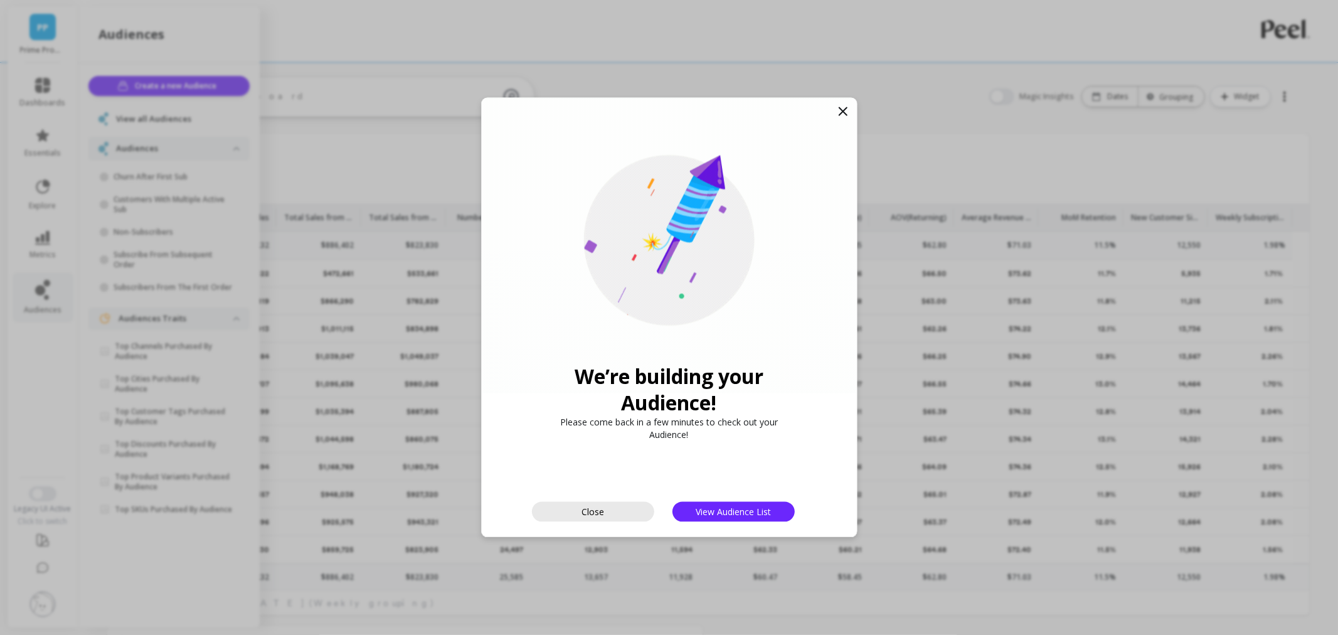
click at [629, 508] on button "Close" at bounding box center [593, 512] width 122 height 20
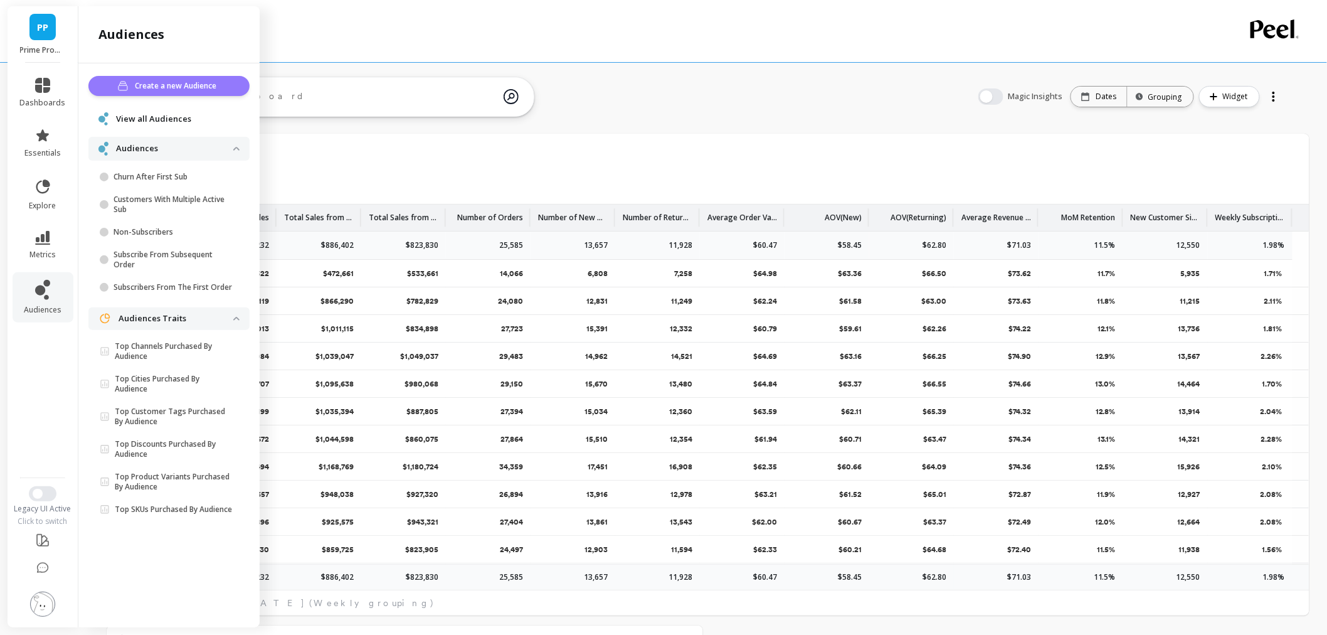
click at [152, 86] on span "Create a new Audience" at bounding box center [177, 86] width 85 height 13
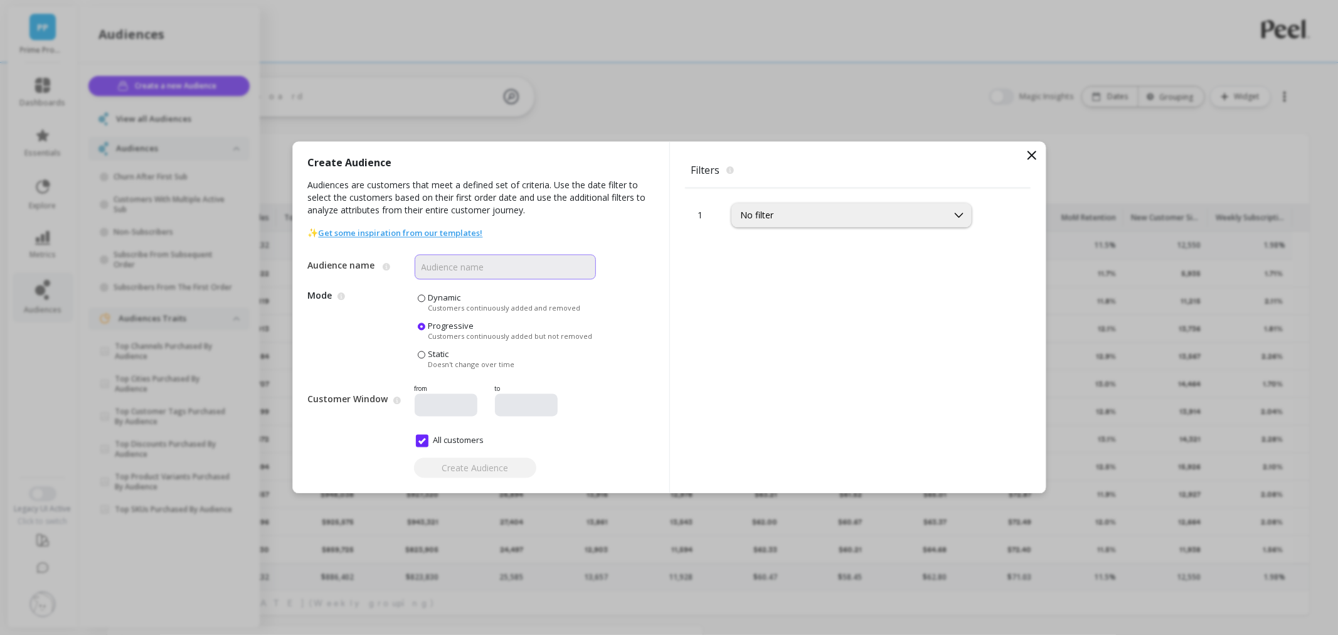
click at [444, 270] on input "Audience name" at bounding box center [504, 267] width 181 height 25
type input "sale30 26Dec2024 - 31Dec2024"
click at [774, 216] on div "No filter" at bounding box center [840, 215] width 198 height 12
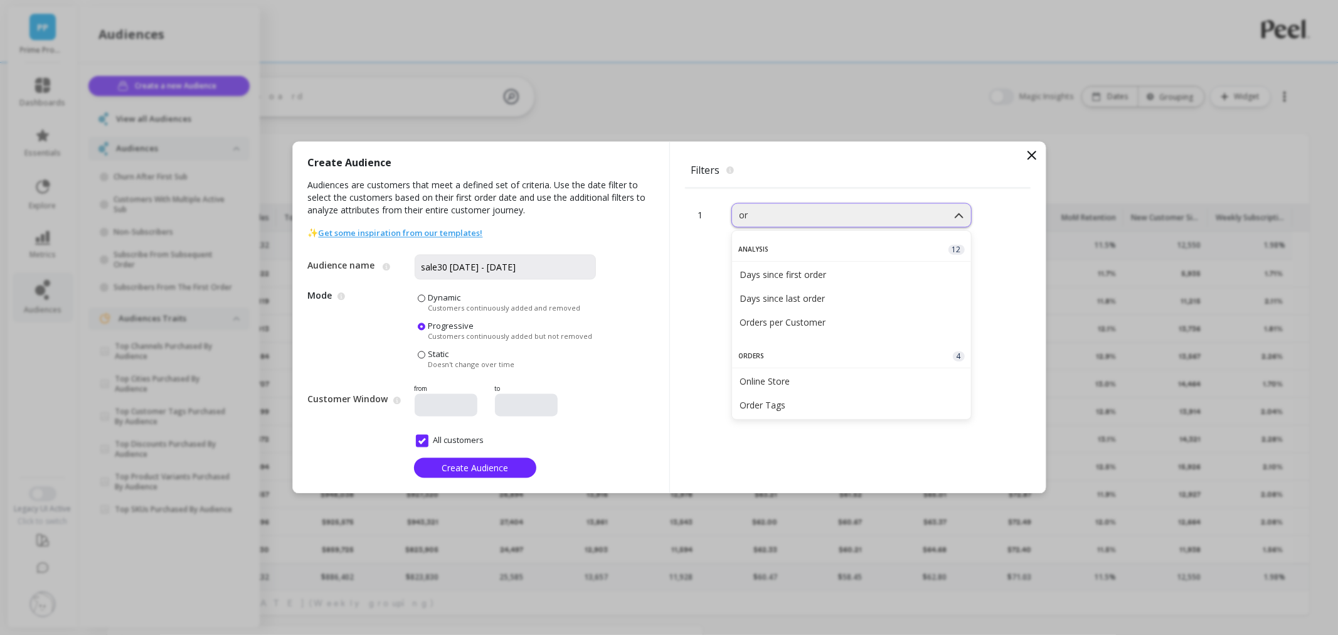
type input "ord"
click at [875, 321] on div "Orders per Customer" at bounding box center [851, 322] width 224 height 12
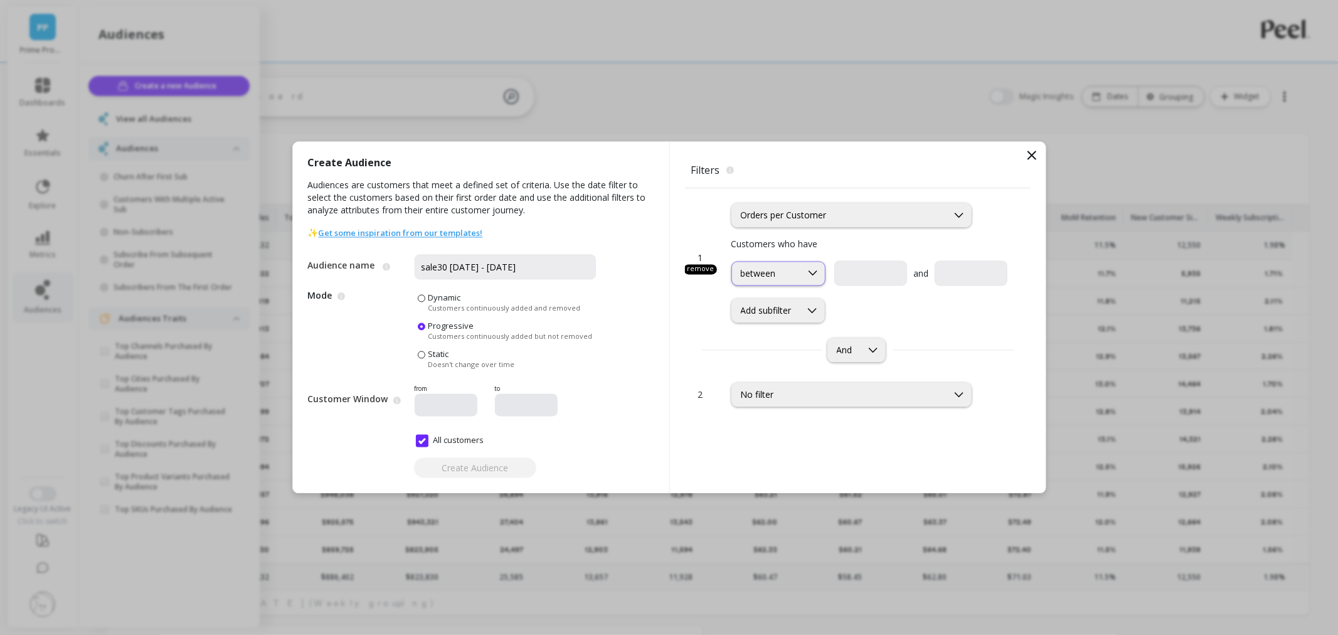
click at [796, 277] on div "between" at bounding box center [766, 273] width 69 height 12
click at [803, 333] on div "greater than or equal to" at bounding box center [778, 334] width 78 height 24
click at [895, 272] on input "text" at bounding box center [943, 273] width 125 height 25
type input "1"
click at [812, 317] on icon at bounding box center [812, 310] width 14 height 14
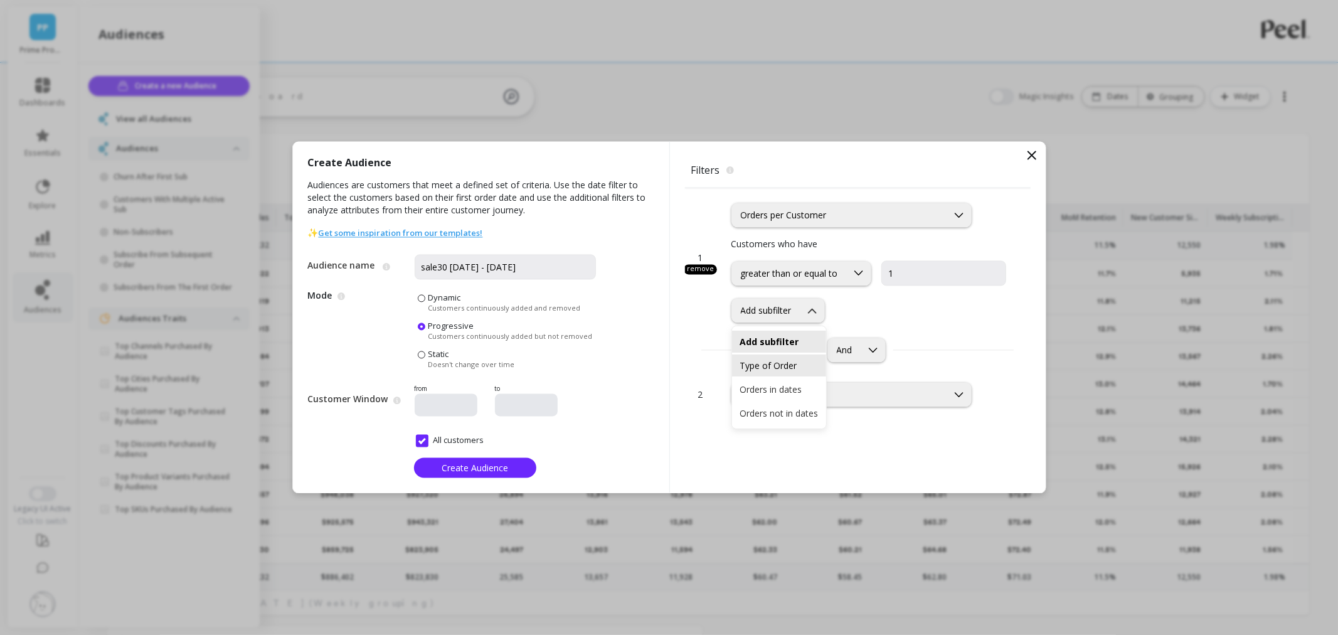
click at [787, 361] on div "Type of Order" at bounding box center [778, 365] width 79 height 12
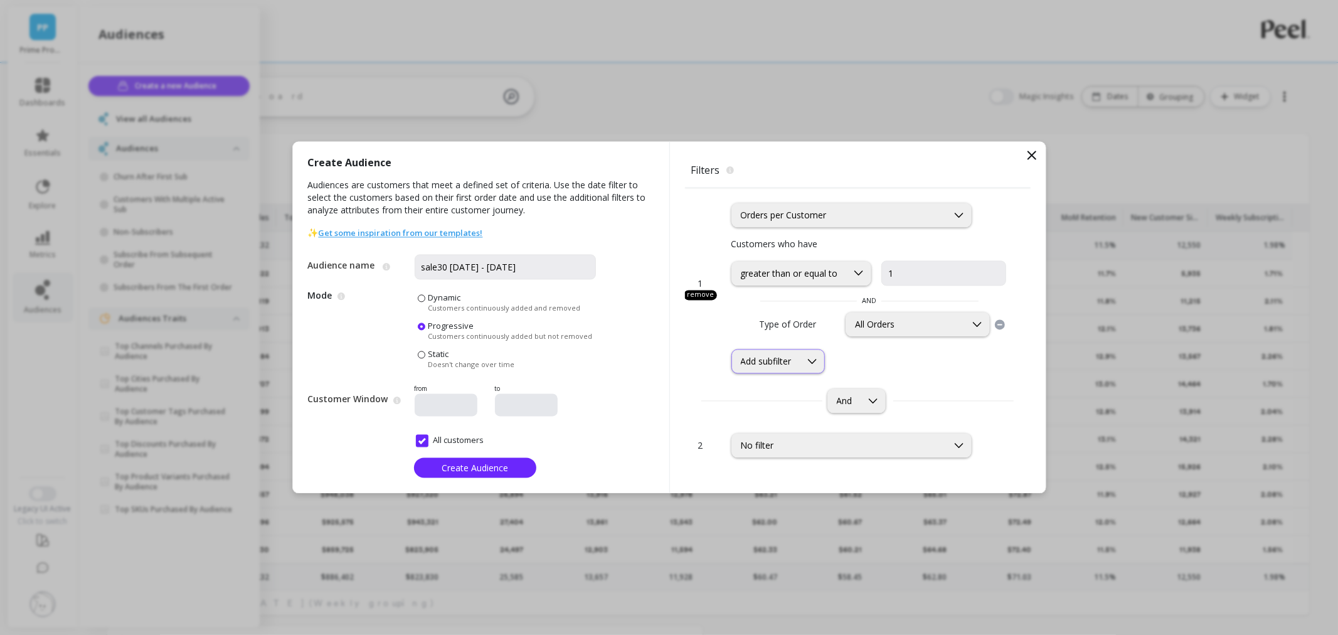
click at [805, 366] on div at bounding box center [812, 361] width 24 height 23
click at [788, 443] on div "Orders in dates" at bounding box center [778, 440] width 79 height 12
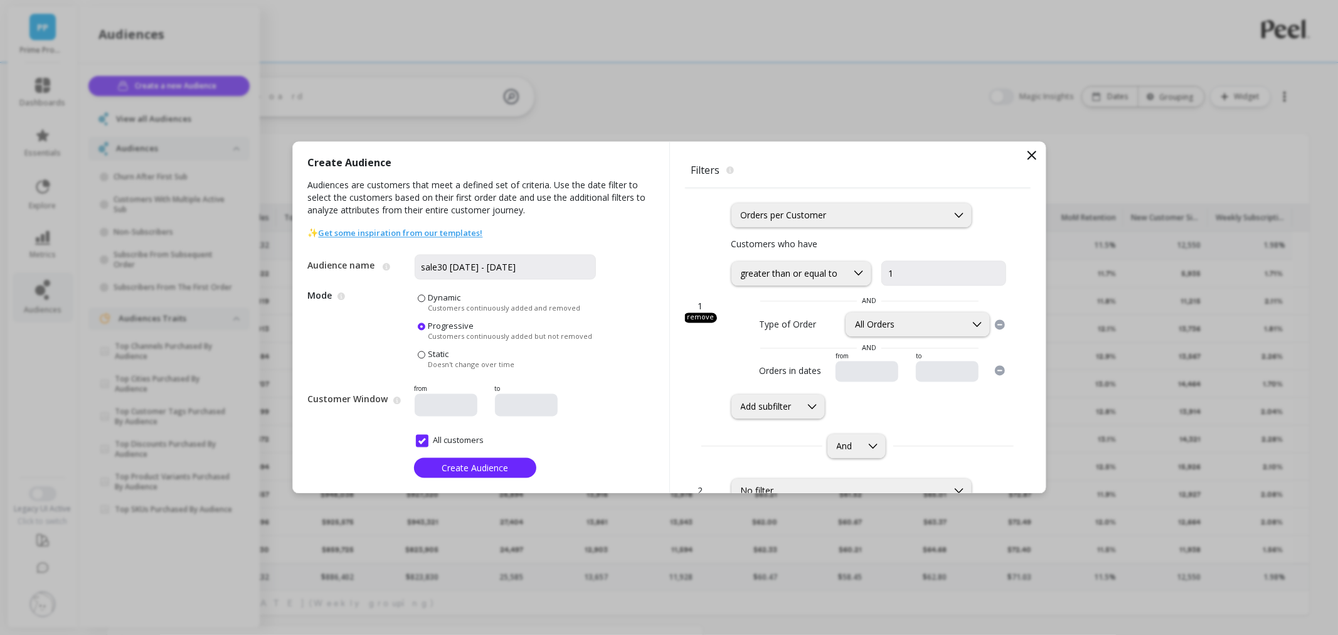
click at [867, 374] on input "text" at bounding box center [904, 372] width 128 height 13
click at [832, 228] on icon "Previous Month" at bounding box center [834, 228] width 4 height 8
click at [832, 206] on icon "Previous Month" at bounding box center [834, 209] width 4 height 8
click at [826, 206] on div "Orders per Customer" at bounding box center [851, 215] width 240 height 24
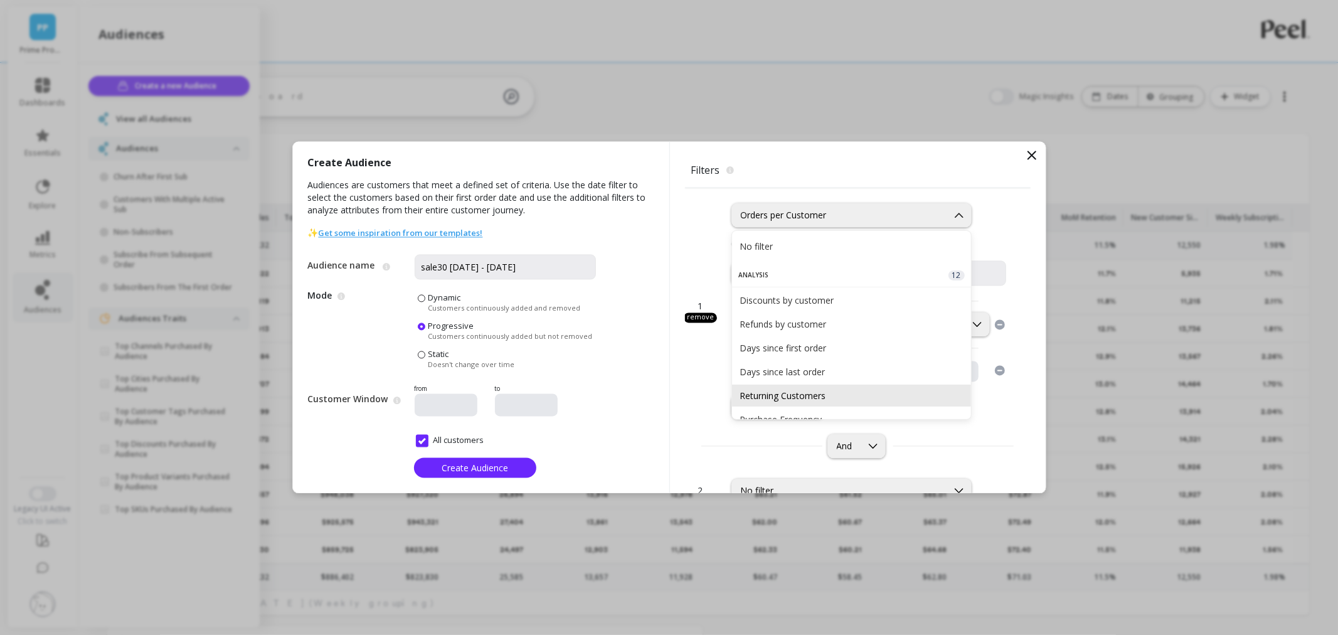
scroll to position [141, 0]
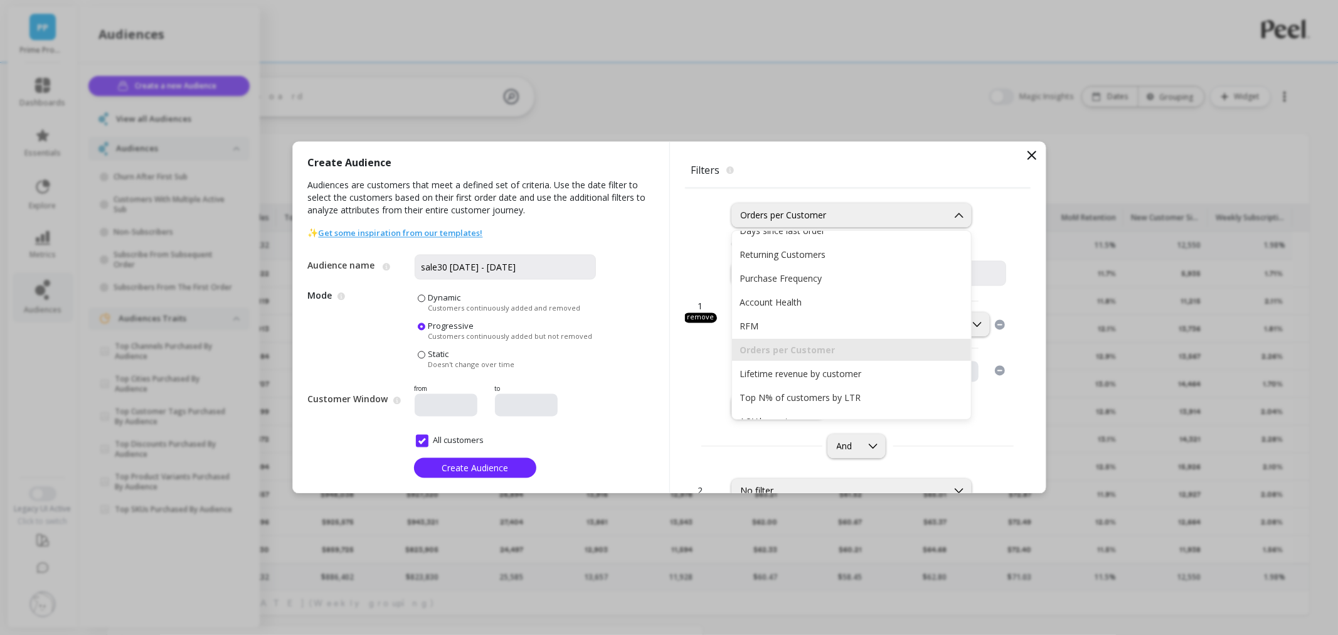
click at [941, 458] on div "And" at bounding box center [858, 446] width 346 height 24
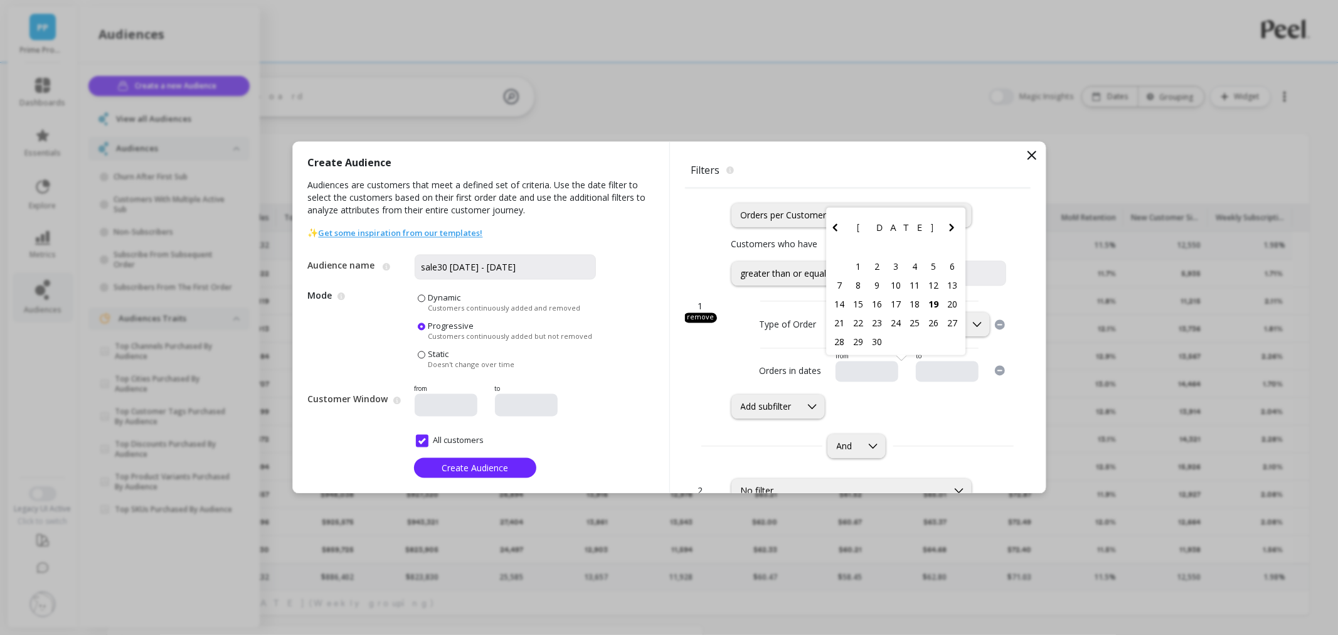
click at [862, 373] on input "text" at bounding box center [904, 372] width 128 height 13
click at [832, 228] on icon "Previous Month" at bounding box center [834, 228] width 4 height 8
click at [827, 208] on icon "Previous Month" at bounding box center [834, 208] width 15 height 15
click at [830, 229] on icon "Previous Month" at bounding box center [834, 227] width 15 height 15
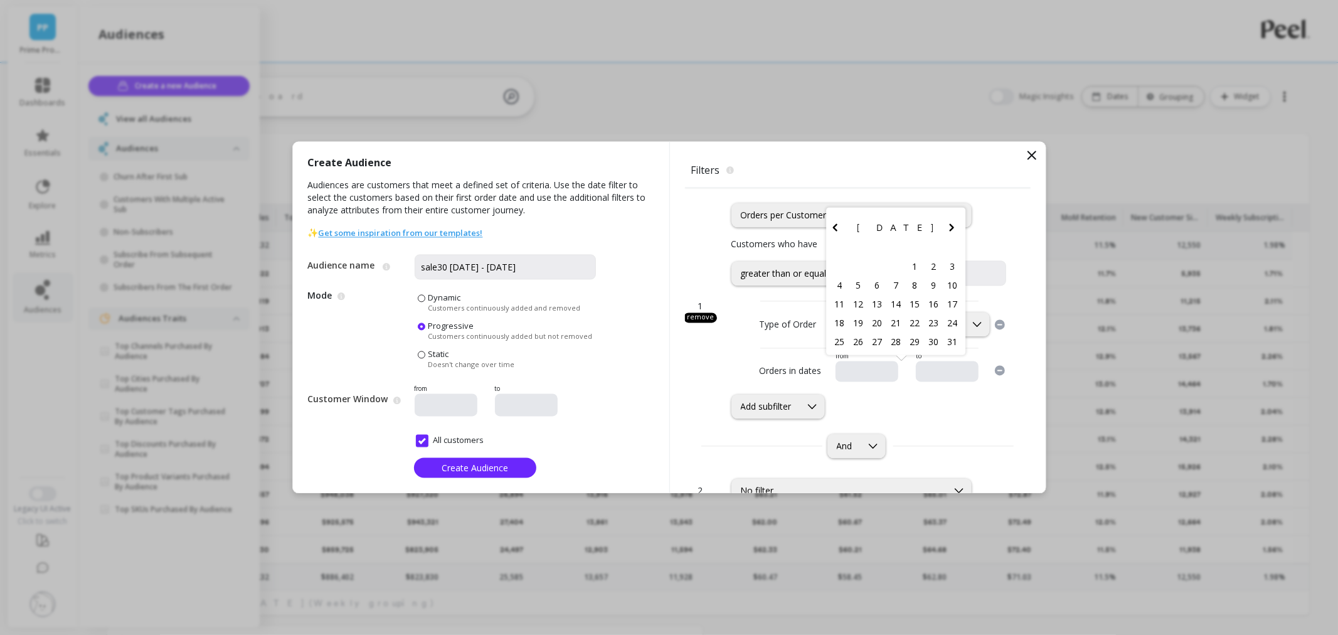
click at [830, 229] on icon "Previous Month" at bounding box center [834, 227] width 15 height 15
click at [830, 211] on icon "Previous Month" at bounding box center [834, 208] width 15 height 15
click at [827, 233] on icon "Previous Month" at bounding box center [834, 227] width 15 height 15
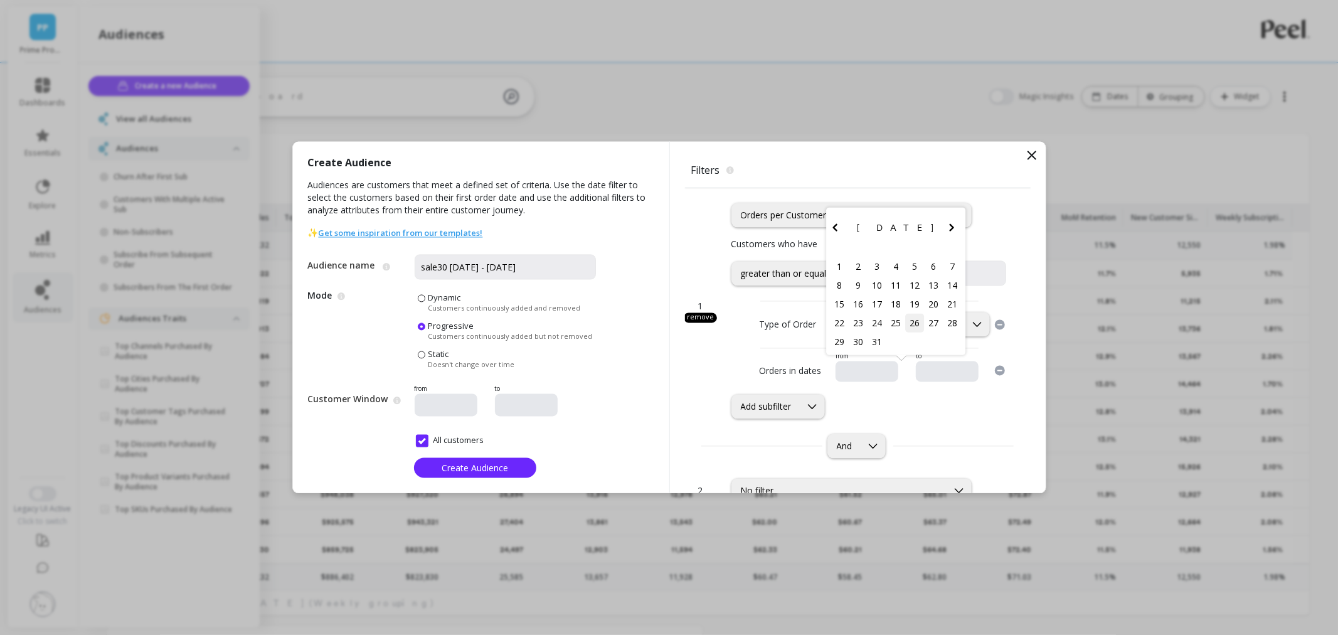
click at [905, 322] on div "26" at bounding box center [914, 322] width 19 height 19
type input "12/26/2024"
click at [926, 379] on div at bounding box center [947, 371] width 63 height 21
click at [926, 369] on input "text" at bounding box center [985, 372] width 128 height 13
click at [894, 235] on button "Previous Month" at bounding box center [900, 230] width 20 height 20
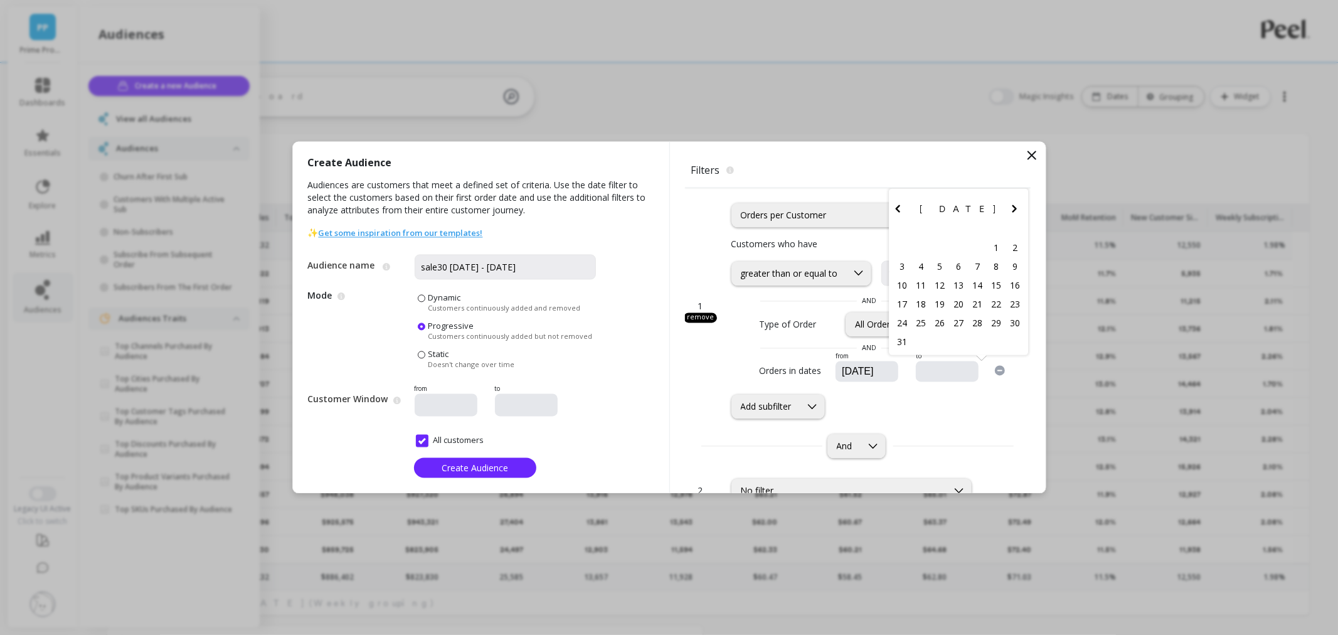
click at [897, 211] on button "Previous Month" at bounding box center [900, 211] width 20 height 20
click at [890, 231] on icon "Previous Month" at bounding box center [897, 227] width 15 height 15
click at [890, 230] on icon "Previous Month" at bounding box center [897, 227] width 15 height 15
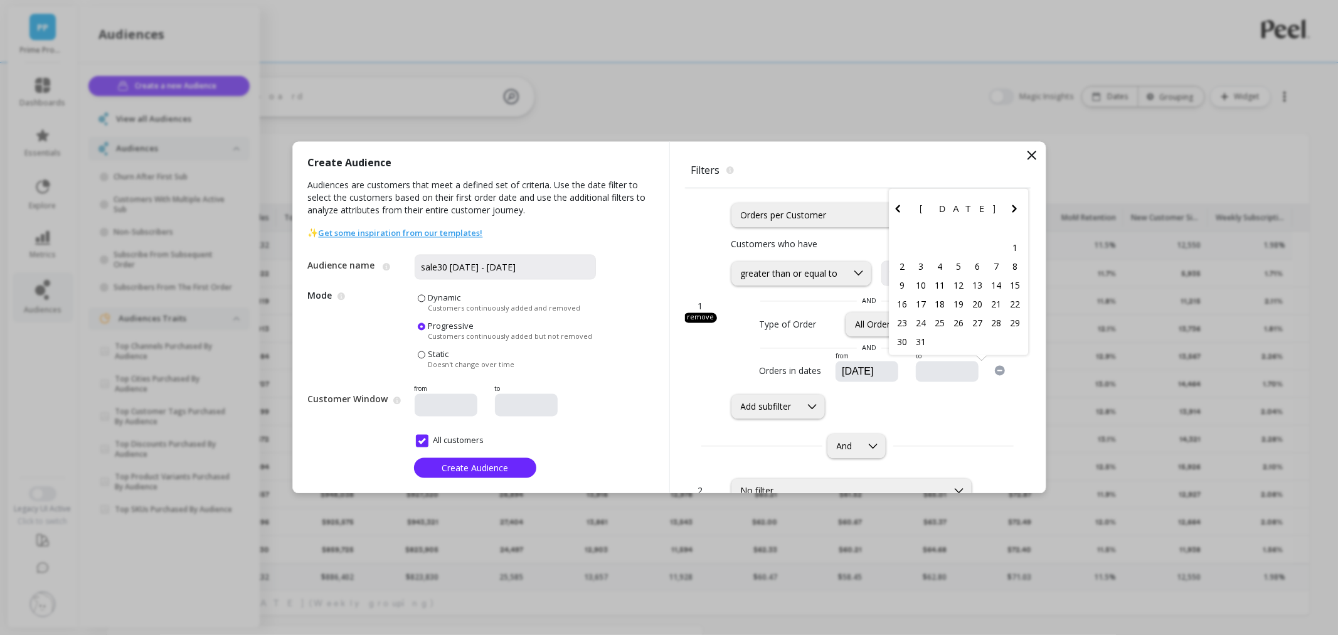
click at [890, 214] on icon "Previous Month" at bounding box center [897, 208] width 15 height 15
click at [890, 232] on icon "Previous Month" at bounding box center [897, 227] width 15 height 15
click at [931, 336] on div "31" at bounding box center [939, 341] width 19 height 19
type input "12/31/2024"
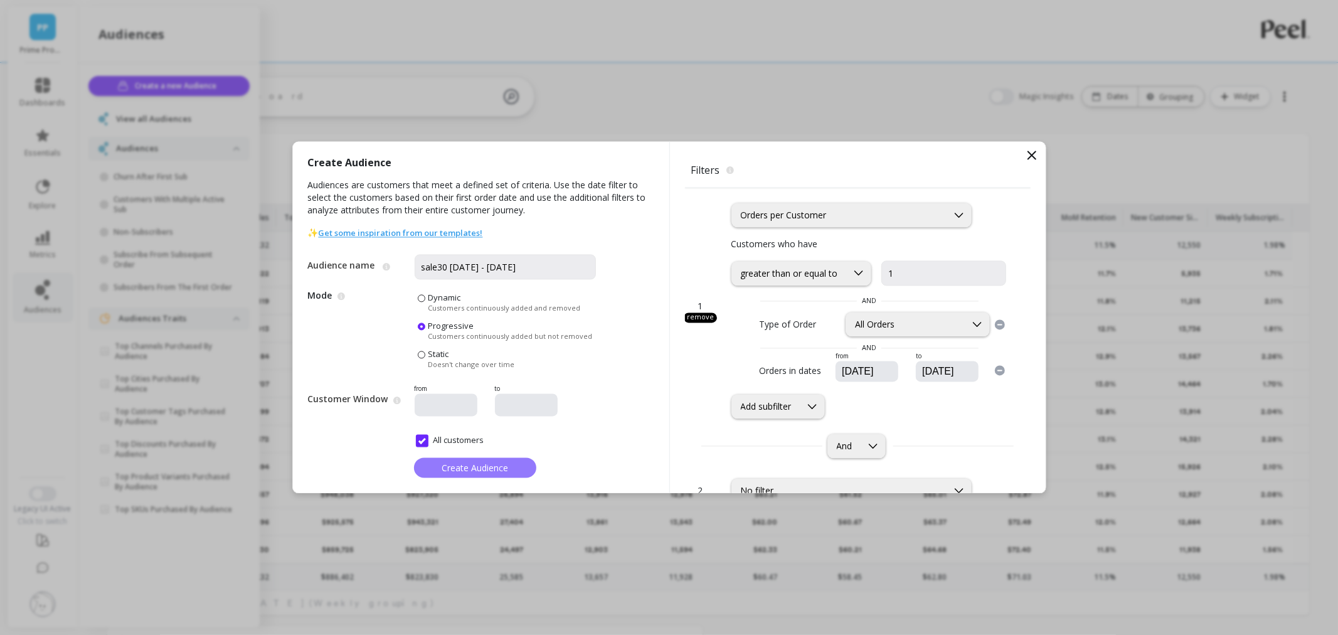
click at [487, 467] on span "Create Audience" at bounding box center [474, 468] width 66 height 12
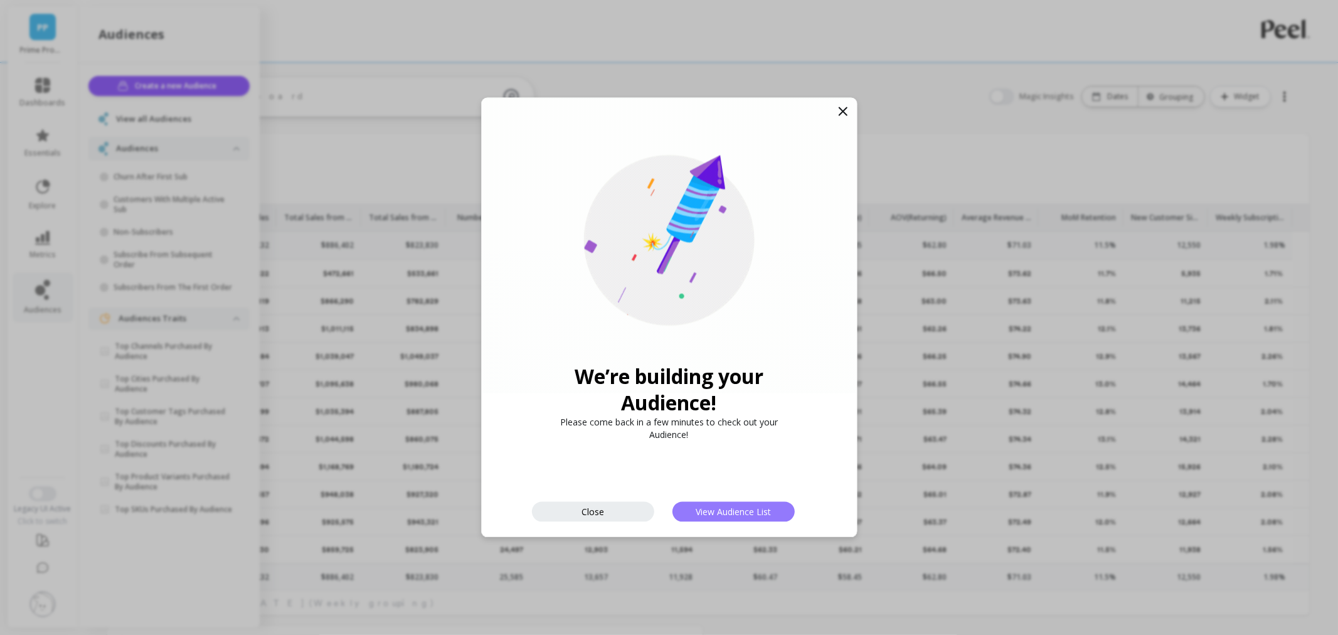
click at [724, 510] on span "View Audience List" at bounding box center [732, 511] width 75 height 12
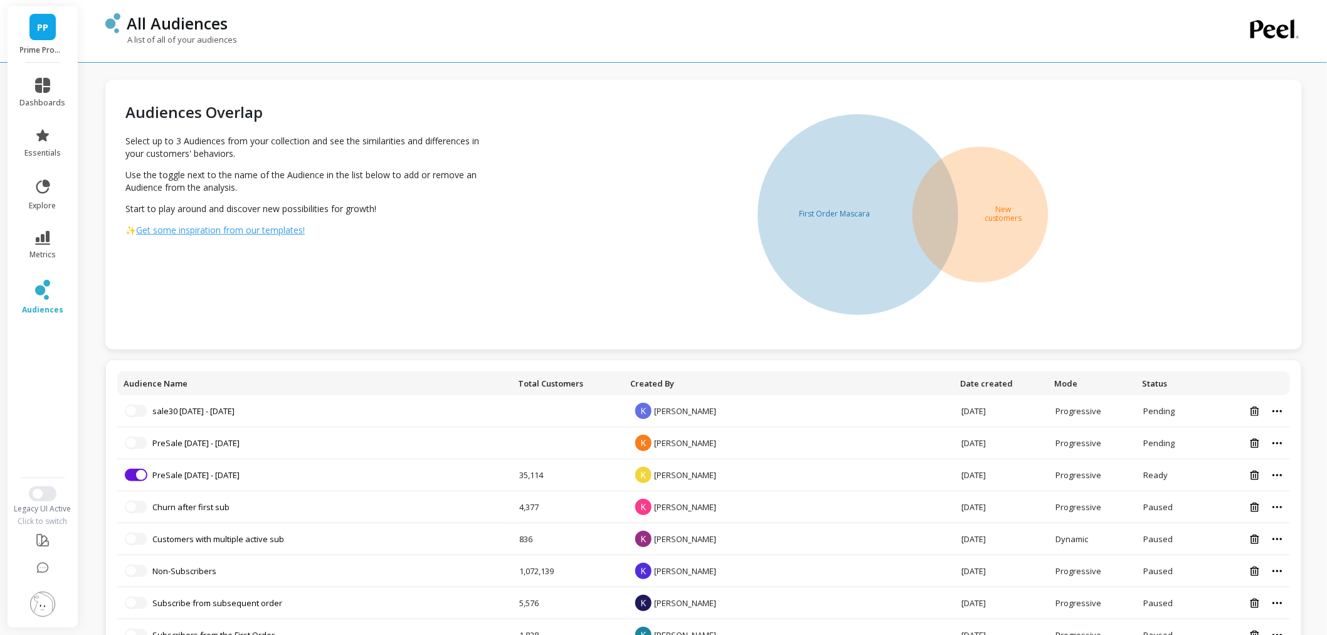
click at [39, 598] on img at bounding box center [42, 603] width 25 height 25
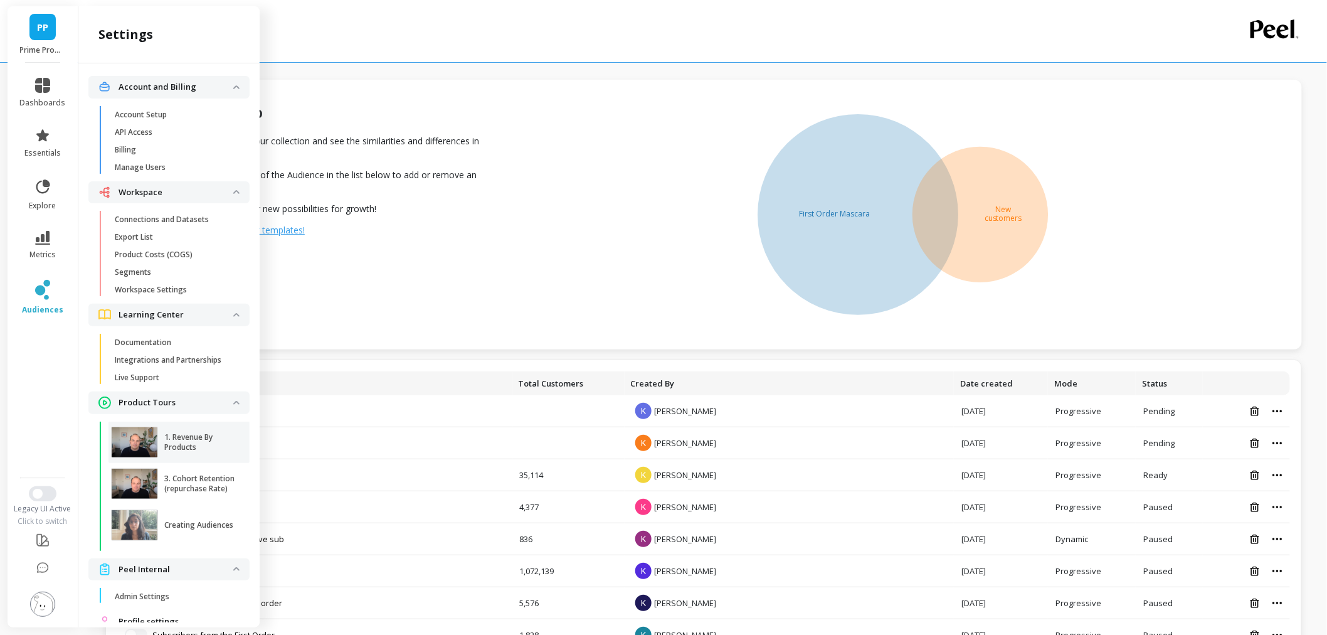
scroll to position [45, 0]
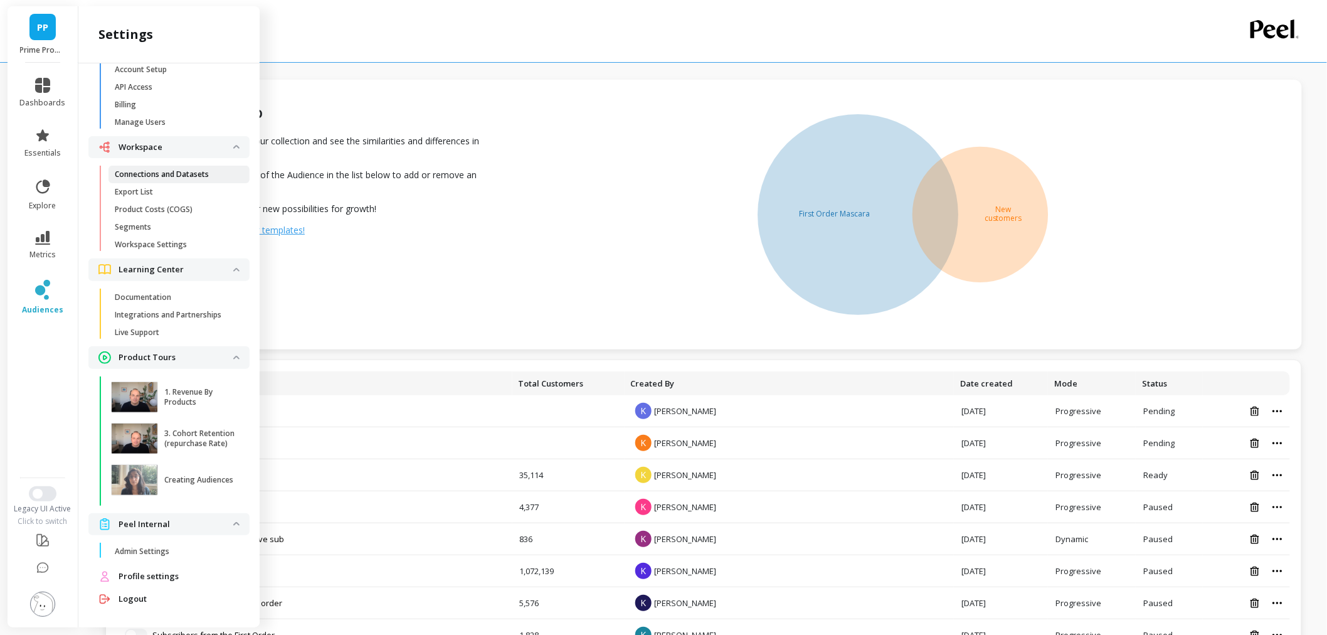
click at [196, 177] on p "Connections and Datasets" at bounding box center [162, 174] width 94 height 10
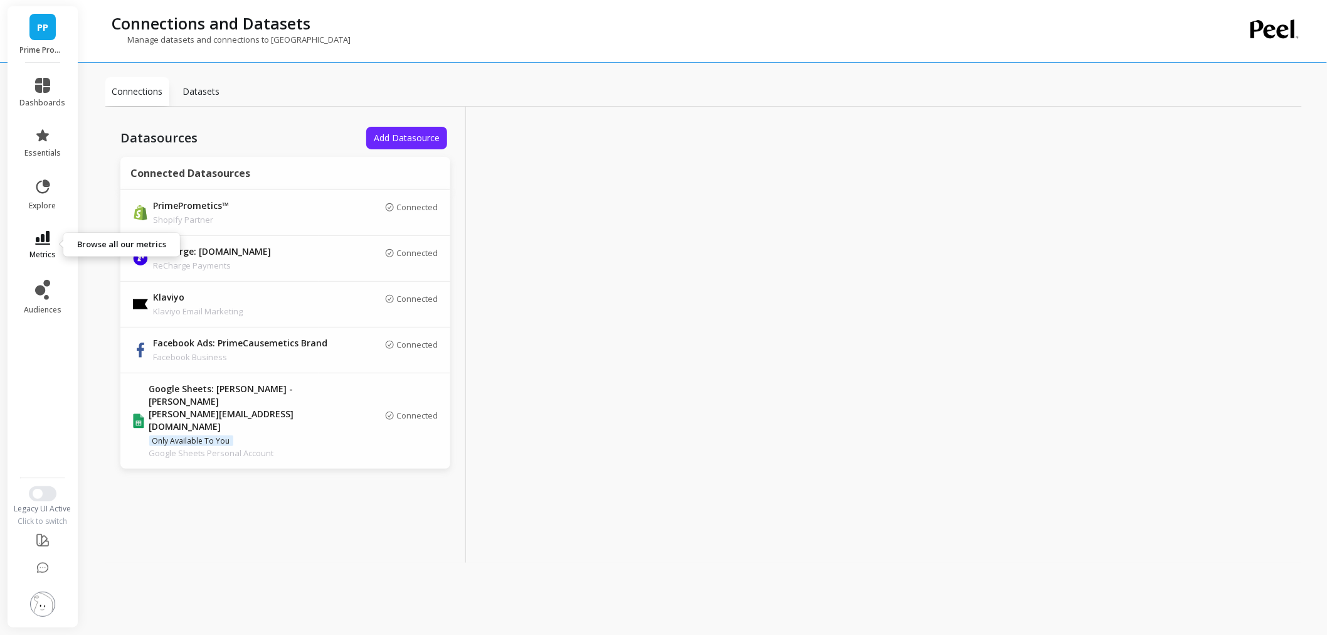
click at [41, 250] on span "metrics" at bounding box center [42, 255] width 26 height 10
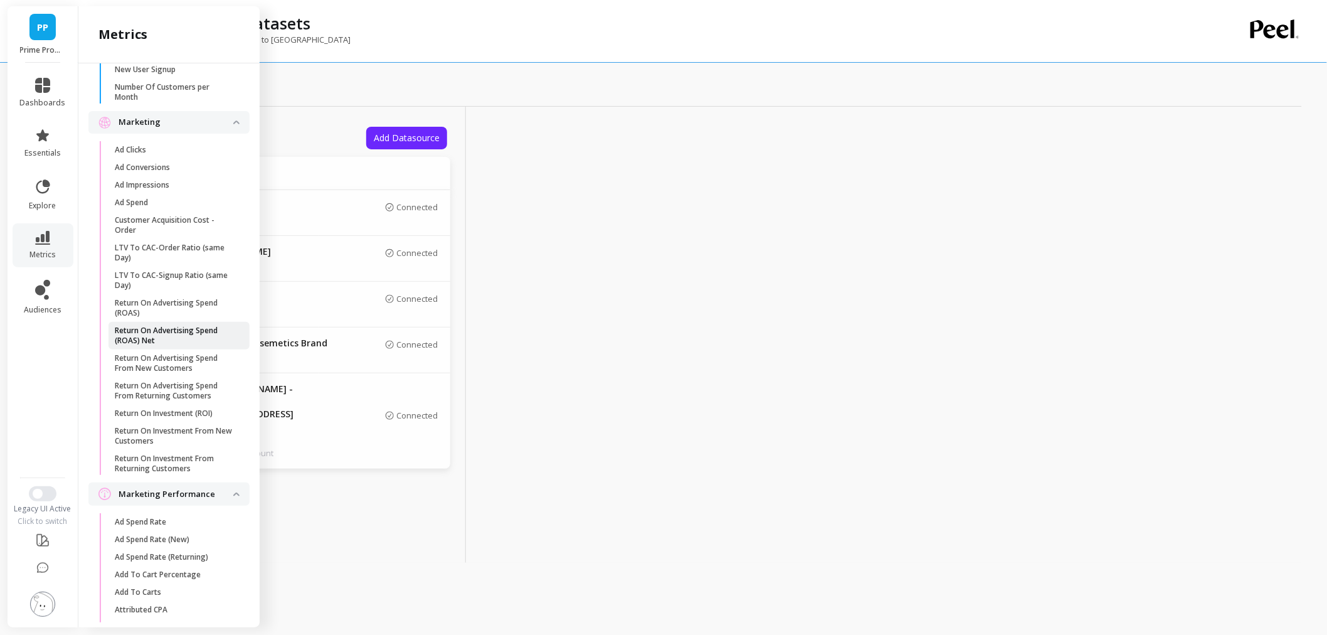
scroll to position [1043, 0]
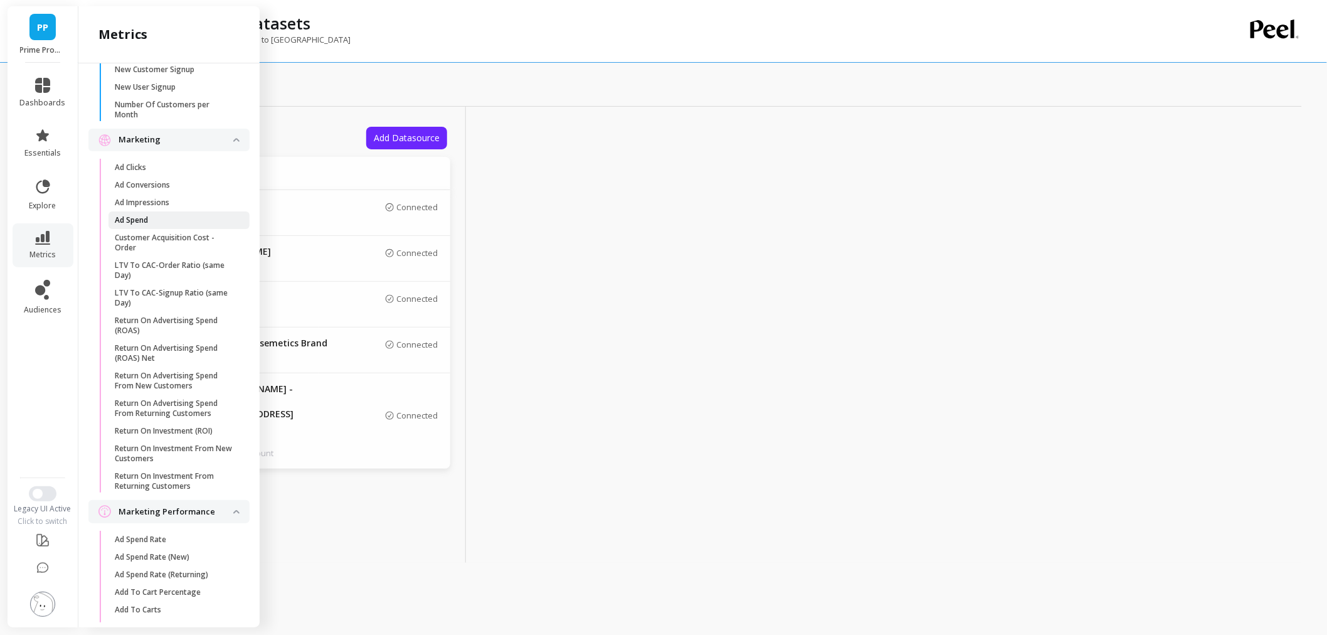
click at [152, 225] on span "Ad Spend" at bounding box center [175, 220] width 120 height 10
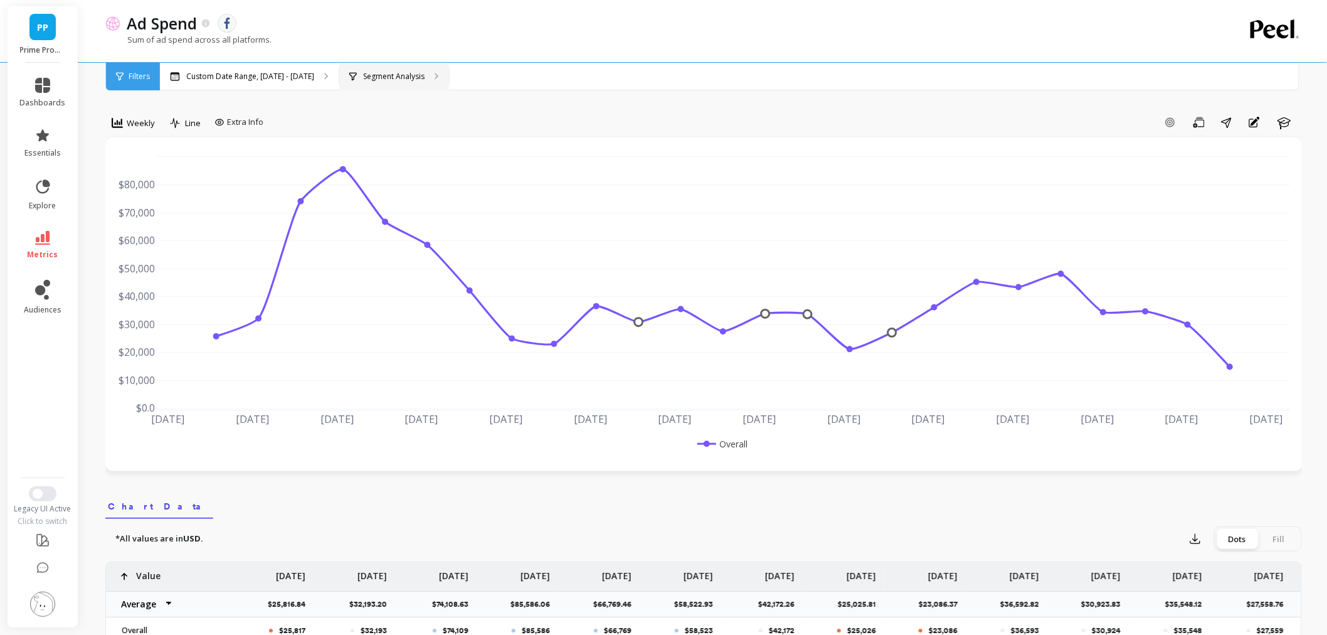
click at [374, 70] on div "Segment Analysis" at bounding box center [394, 77] width 110 height 28
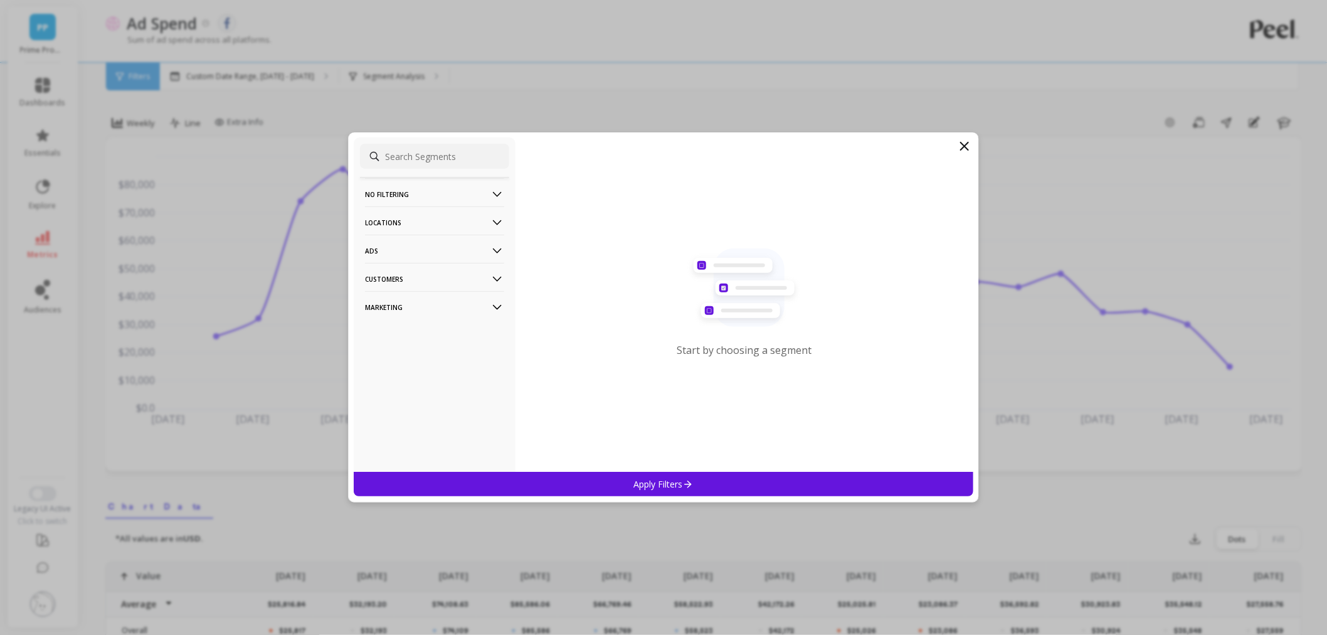
click at [423, 316] on p "Marketing" at bounding box center [434, 307] width 139 height 32
click at [417, 347] on div "Source" at bounding box center [434, 353] width 149 height 20
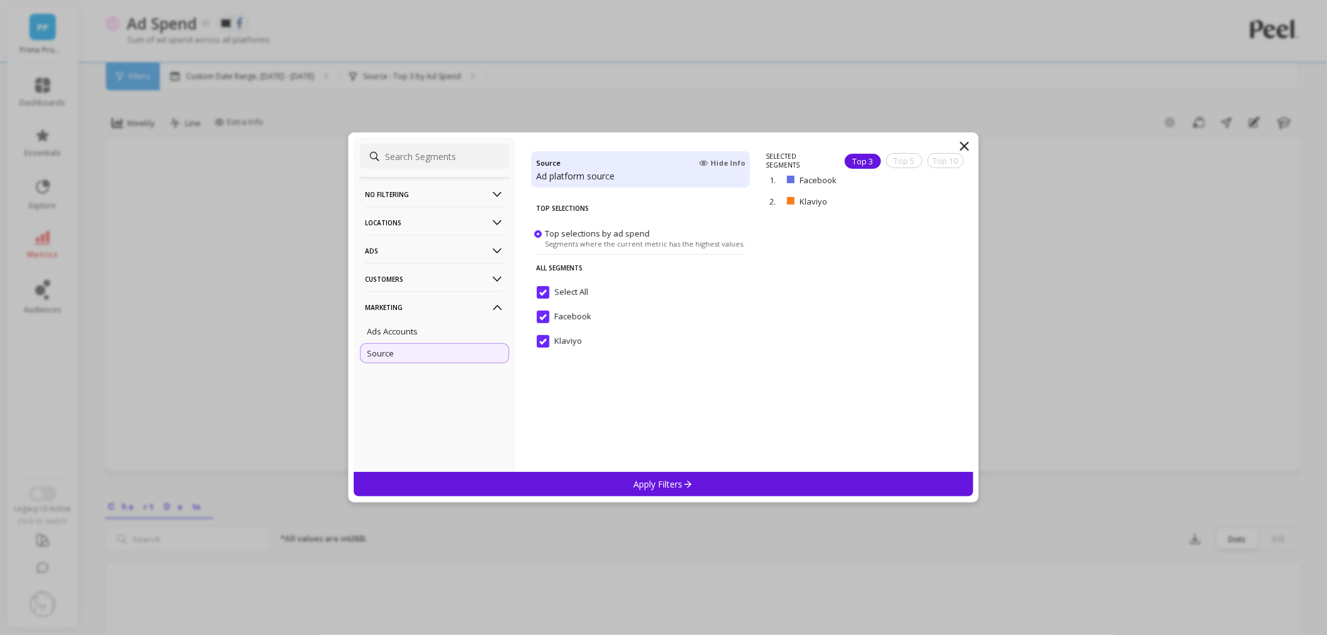
click at [963, 144] on icon at bounding box center [964, 146] width 15 height 15
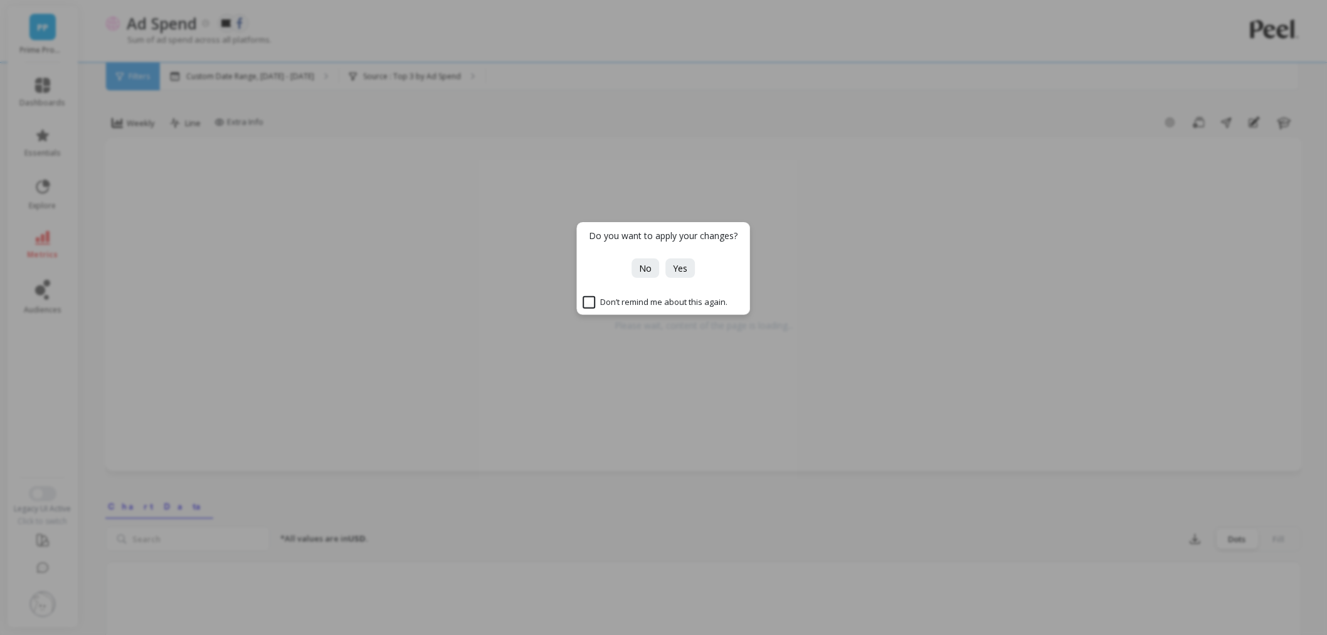
click at [646, 278] on div "Do you want to apply your changes? No Yes Don’t remind me about this again." at bounding box center [664, 268] width 174 height 93
click at [646, 264] on span "No" at bounding box center [646, 268] width 13 height 12
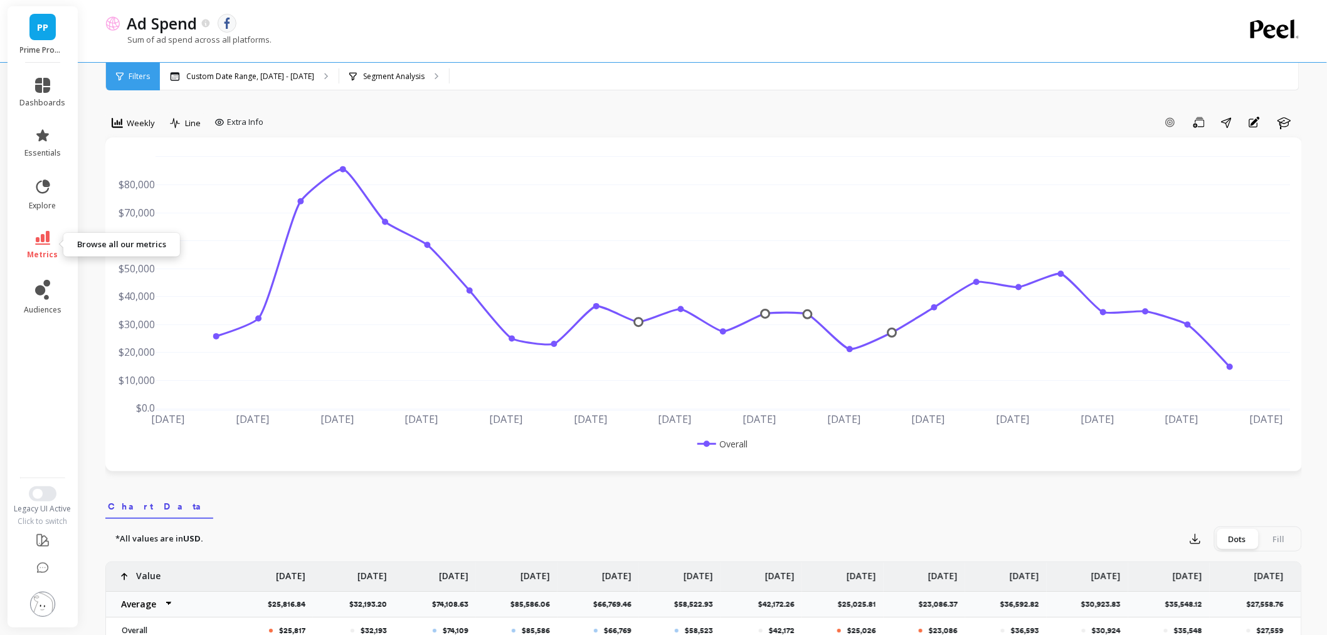
click at [60, 250] on link "metrics" at bounding box center [43, 245] width 46 height 29
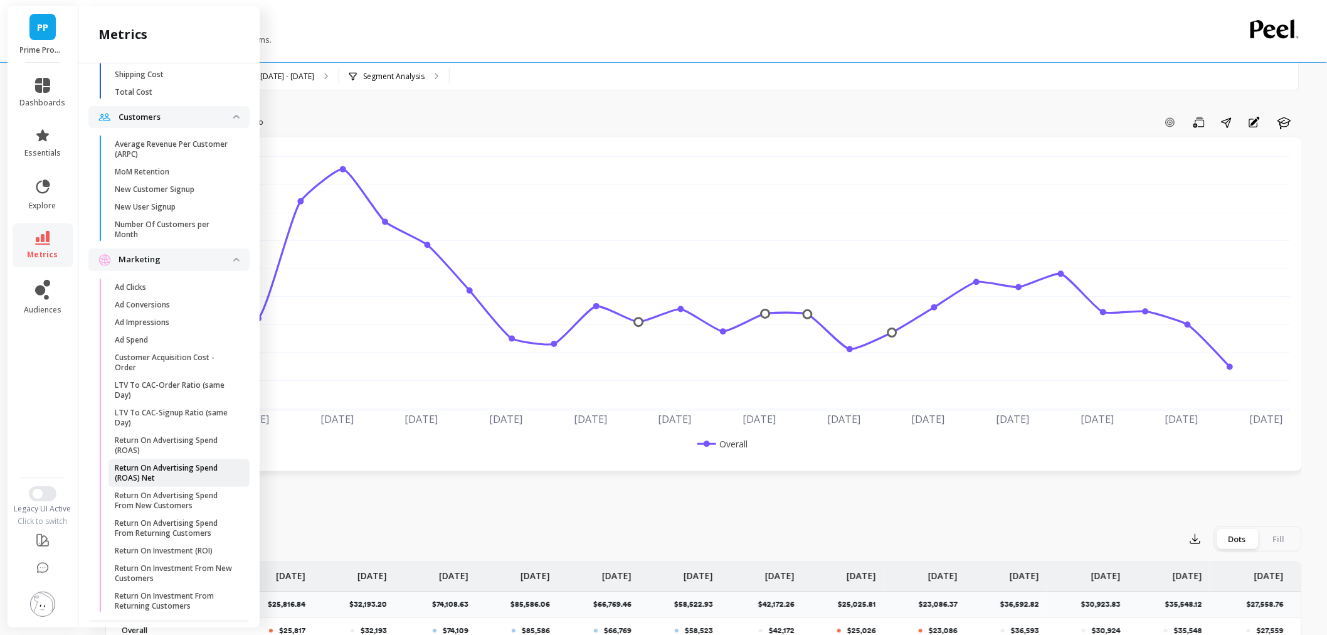
scroll to position [974, 0]
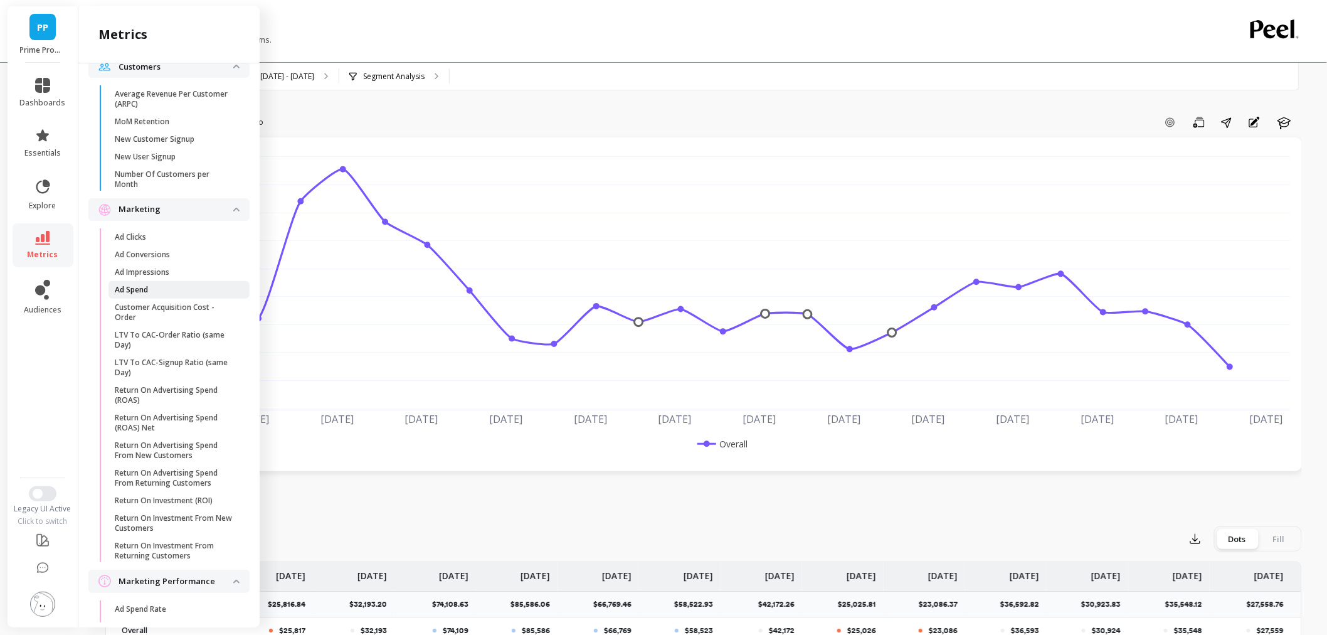
click at [153, 295] on span "Ad Spend" at bounding box center [175, 290] width 120 height 10
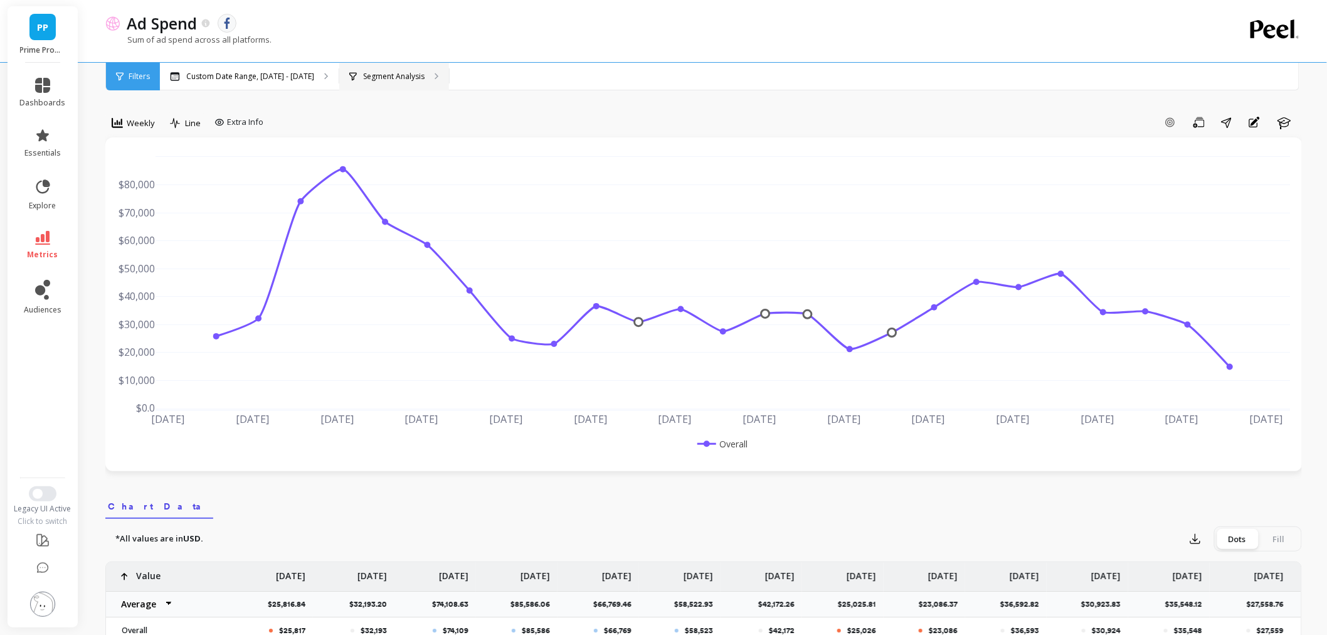
click at [396, 63] on div "Segment Analysis" at bounding box center [394, 77] width 110 height 28
click at [40, 243] on icon at bounding box center [42, 238] width 15 height 14
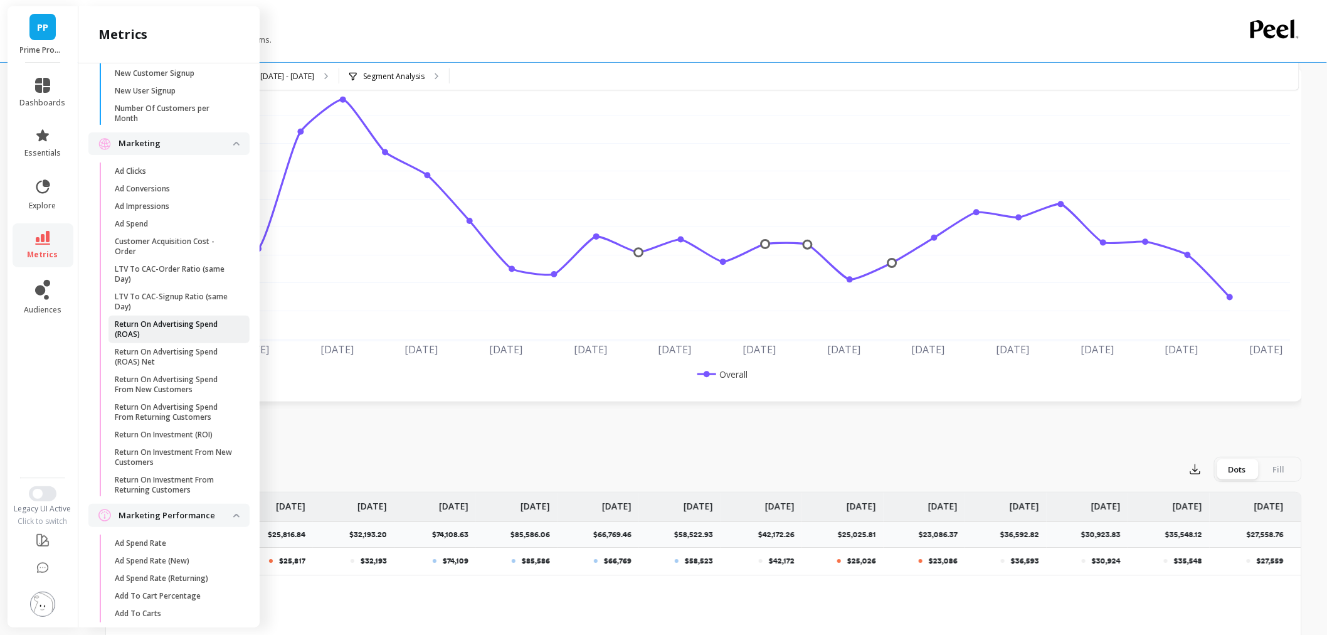
scroll to position [1043, 0]
click at [183, 280] on p "LTV To CAC-Order Ratio (same Day)" at bounding box center [175, 270] width 120 height 20
